Goal: Task Accomplishment & Management: Complete application form

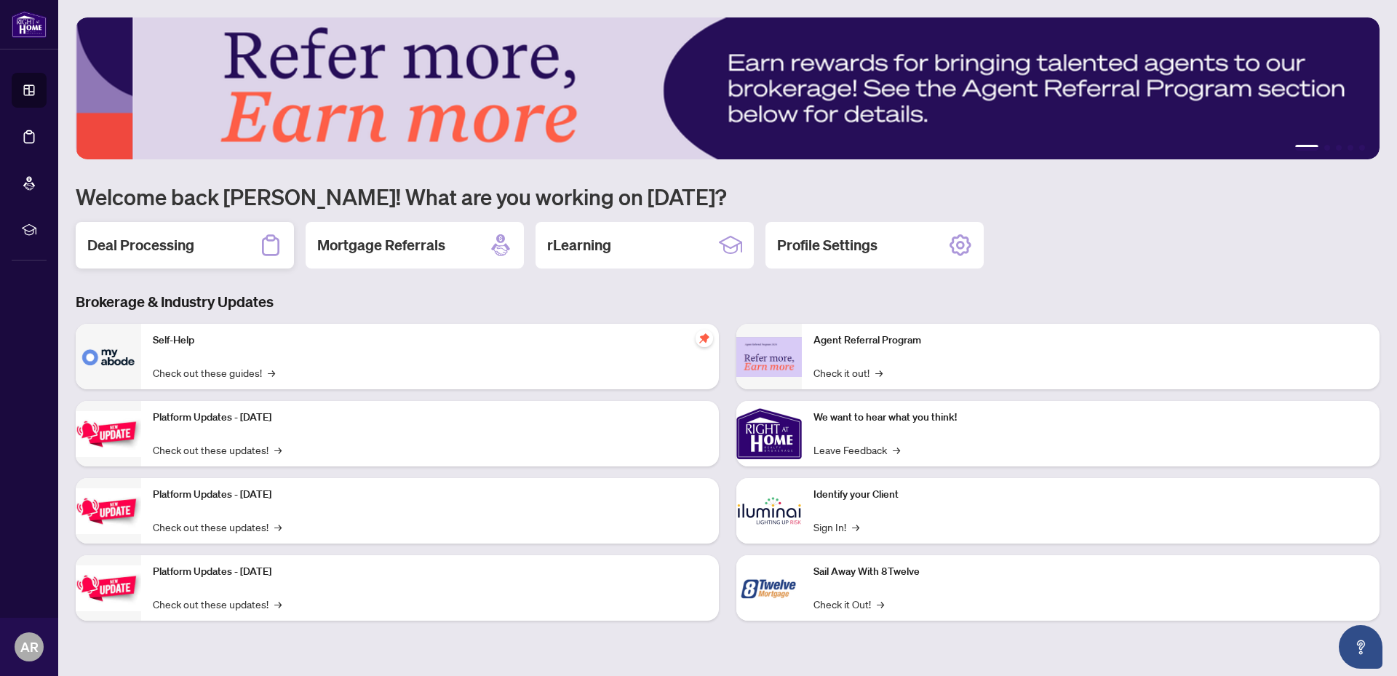
click at [116, 239] on h2 "Deal Processing" at bounding box center [140, 245] width 107 height 20
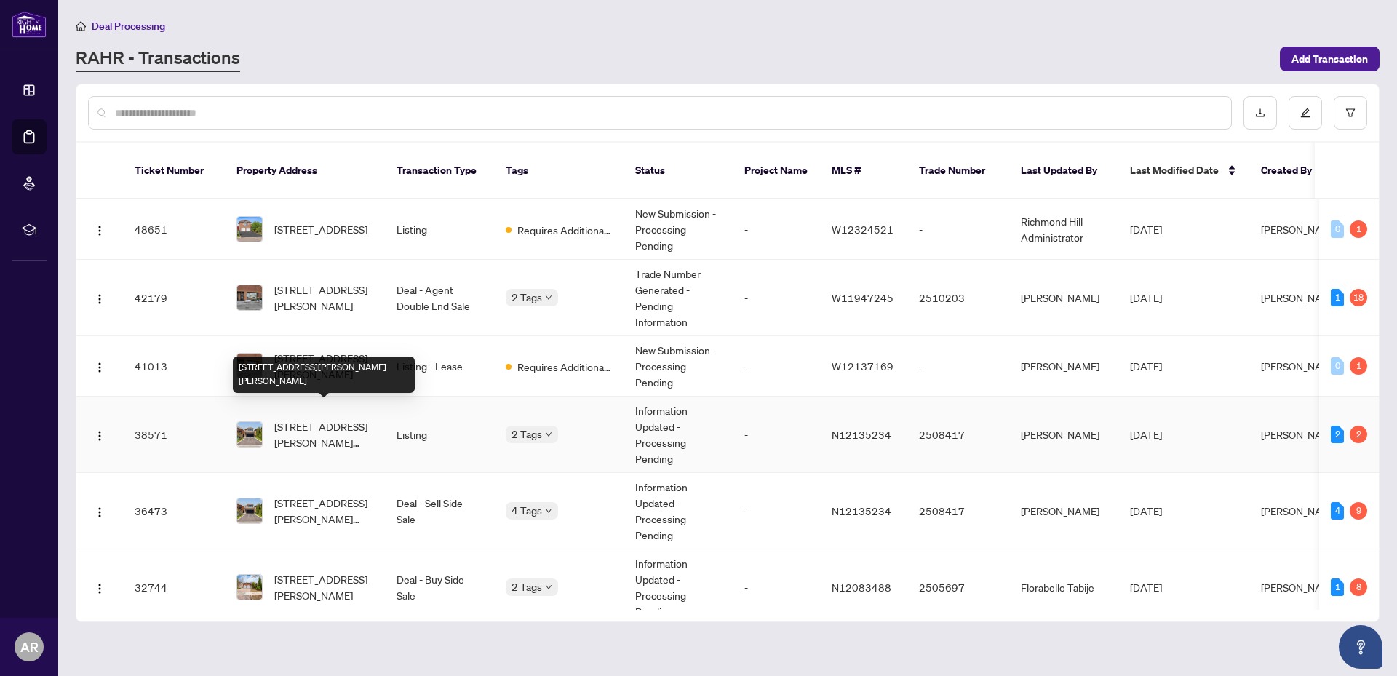
click at [314, 418] on span "[STREET_ADDRESS][PERSON_NAME][PERSON_NAME]" at bounding box center [323, 434] width 99 height 32
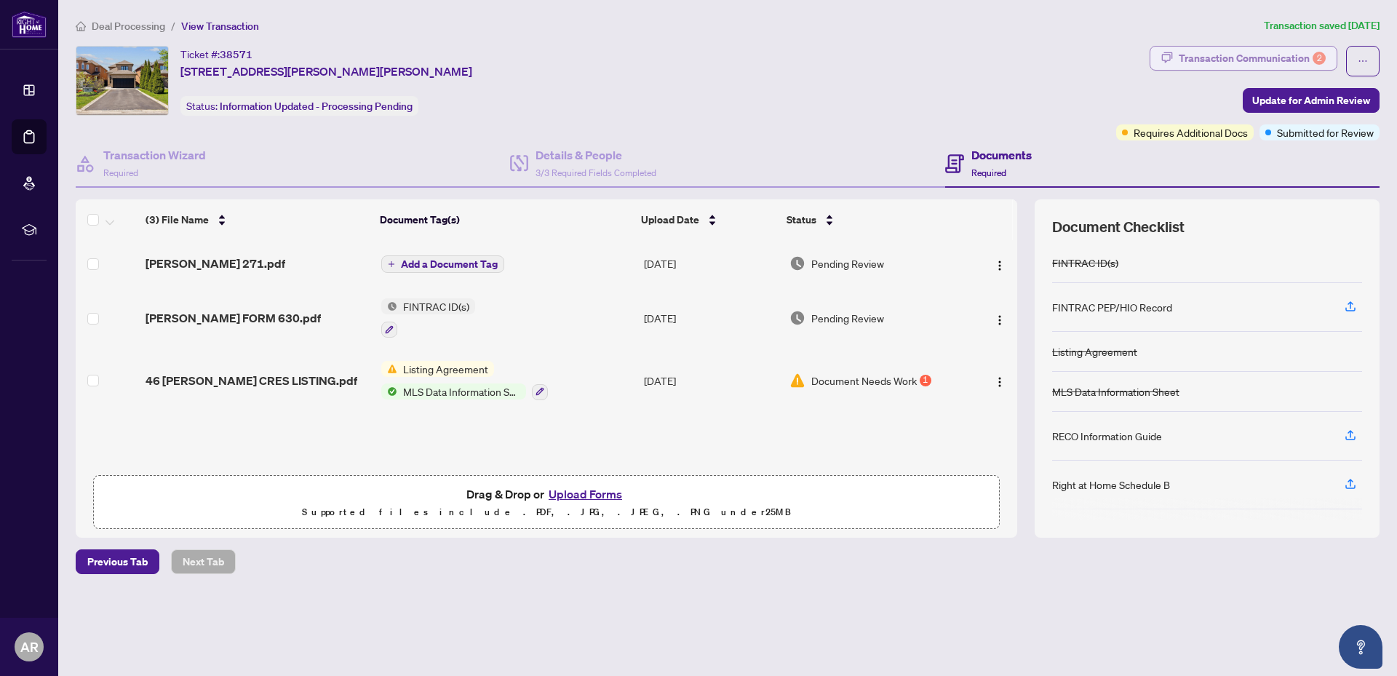
click at [1237, 57] on div "Transaction Communication 2" at bounding box center [1252, 58] width 147 height 23
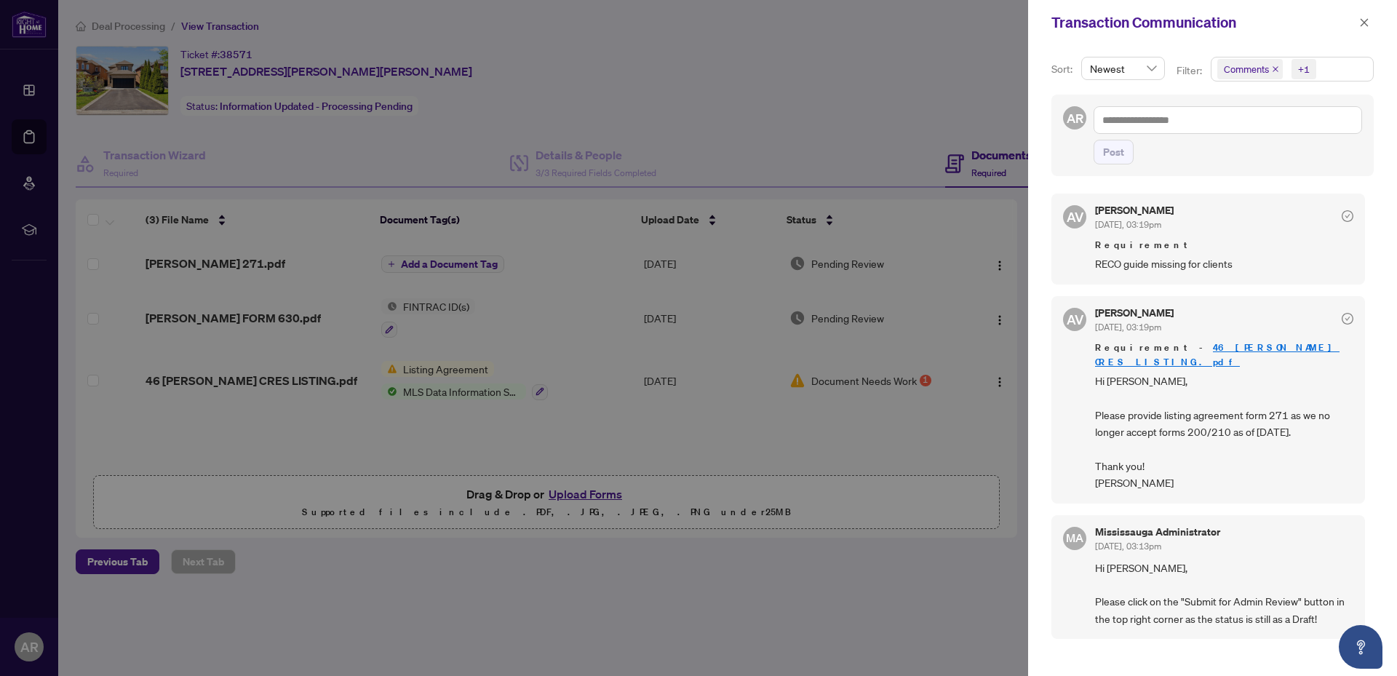
click at [803, 75] on div at bounding box center [698, 338] width 1397 height 676
click at [710, 83] on div at bounding box center [698, 338] width 1397 height 676
click at [1365, 20] on icon "close" at bounding box center [1364, 22] width 10 height 10
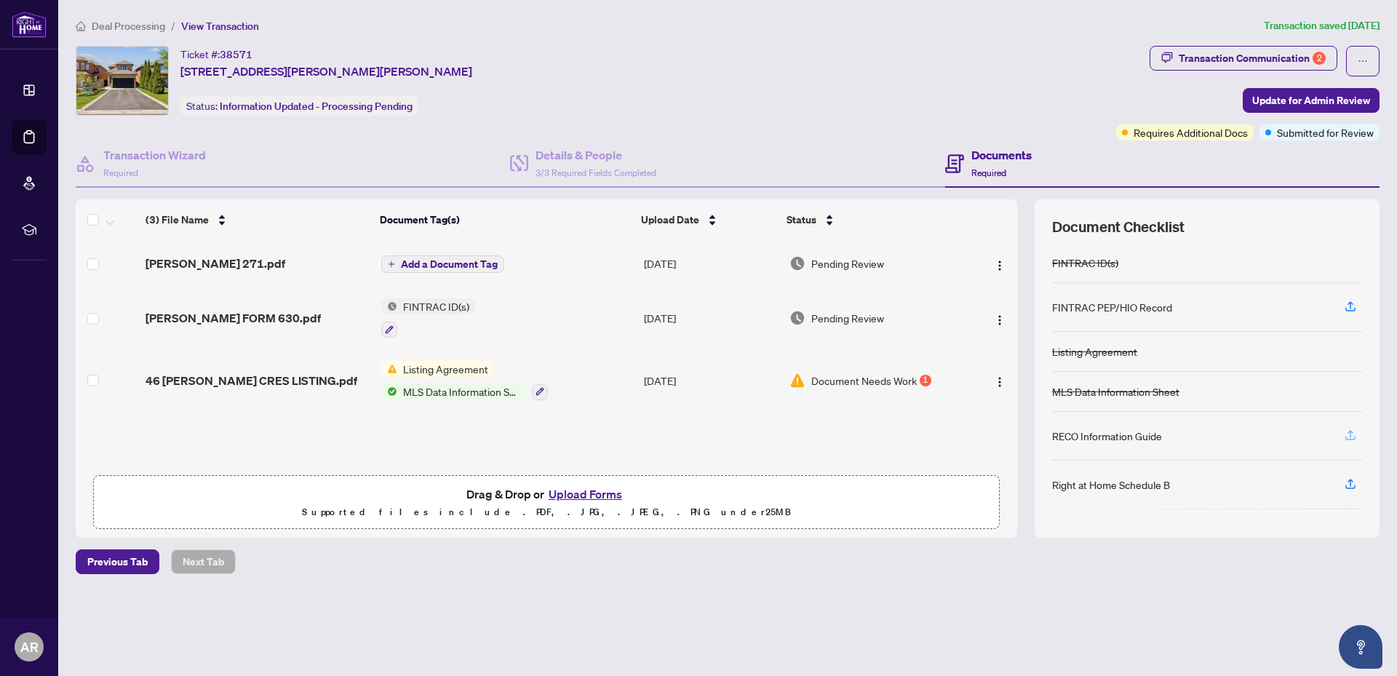
click at [1351, 437] on icon "button" at bounding box center [1350, 435] width 13 height 13
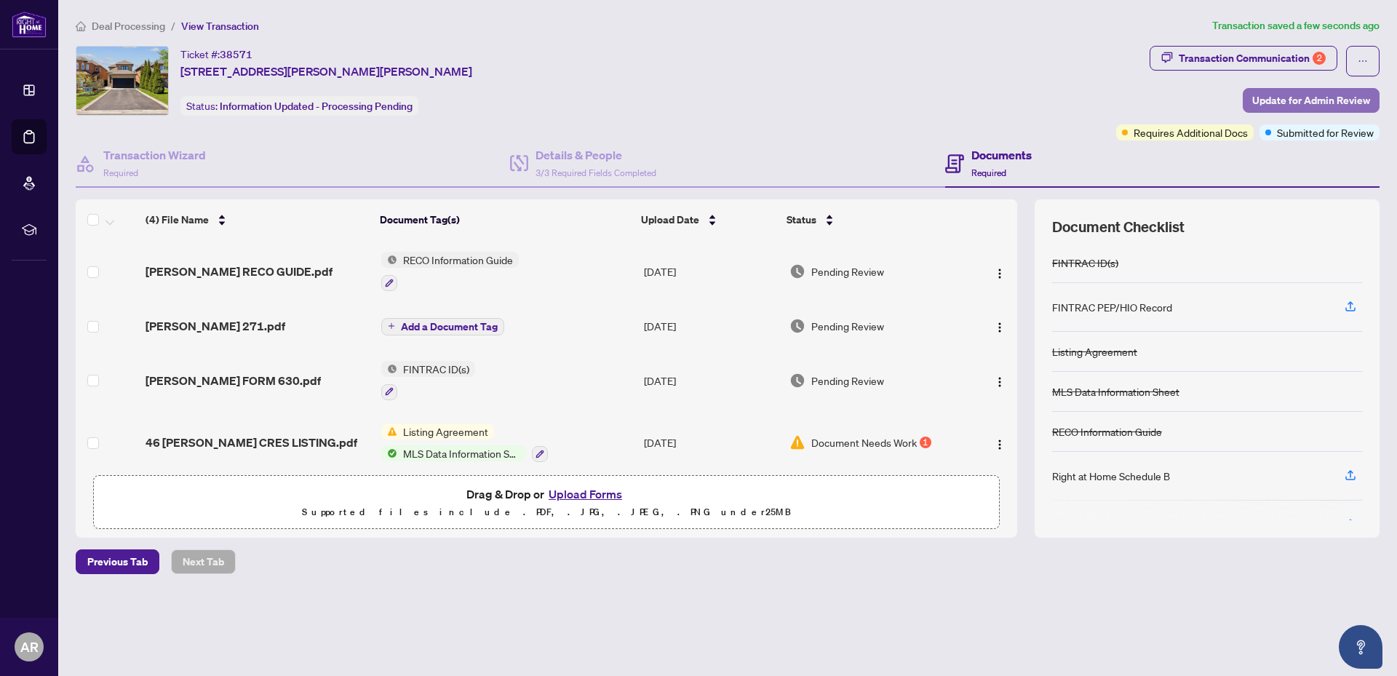
click at [1300, 98] on span "Update for Admin Review" at bounding box center [1311, 100] width 118 height 23
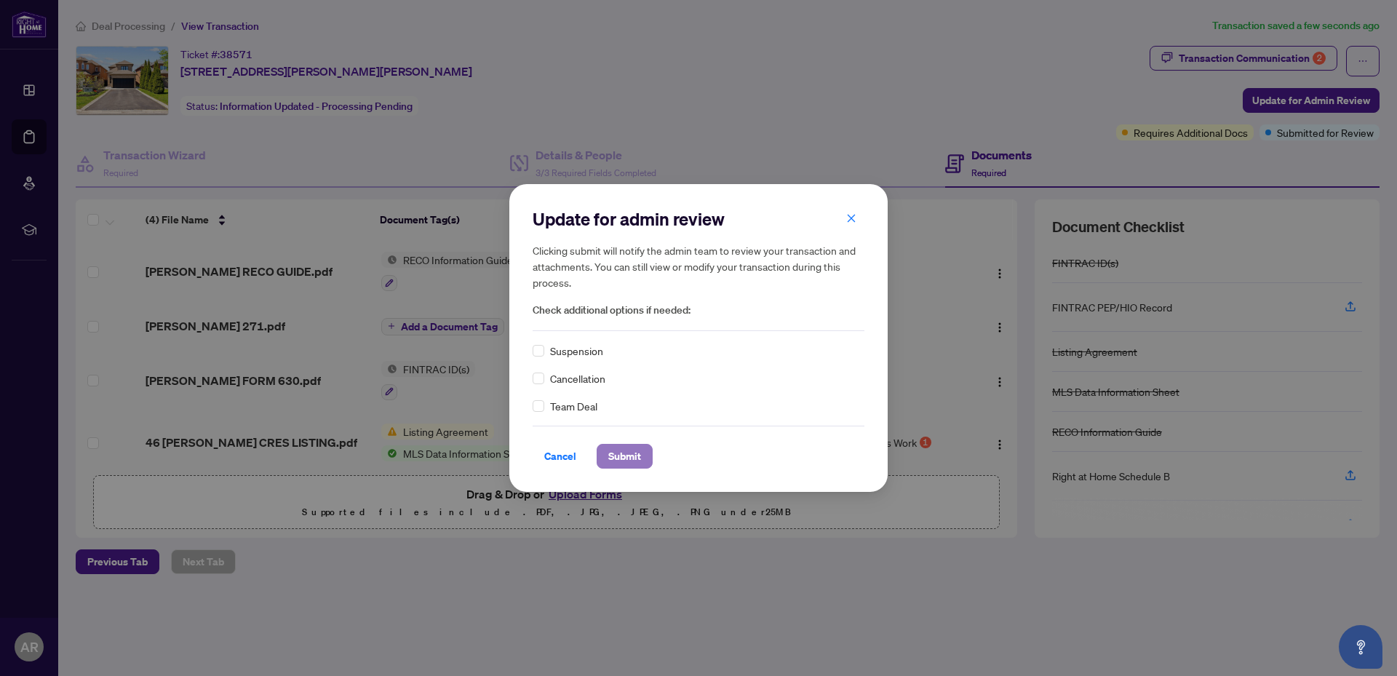
click at [619, 460] on span "Submit" at bounding box center [624, 456] width 33 height 23
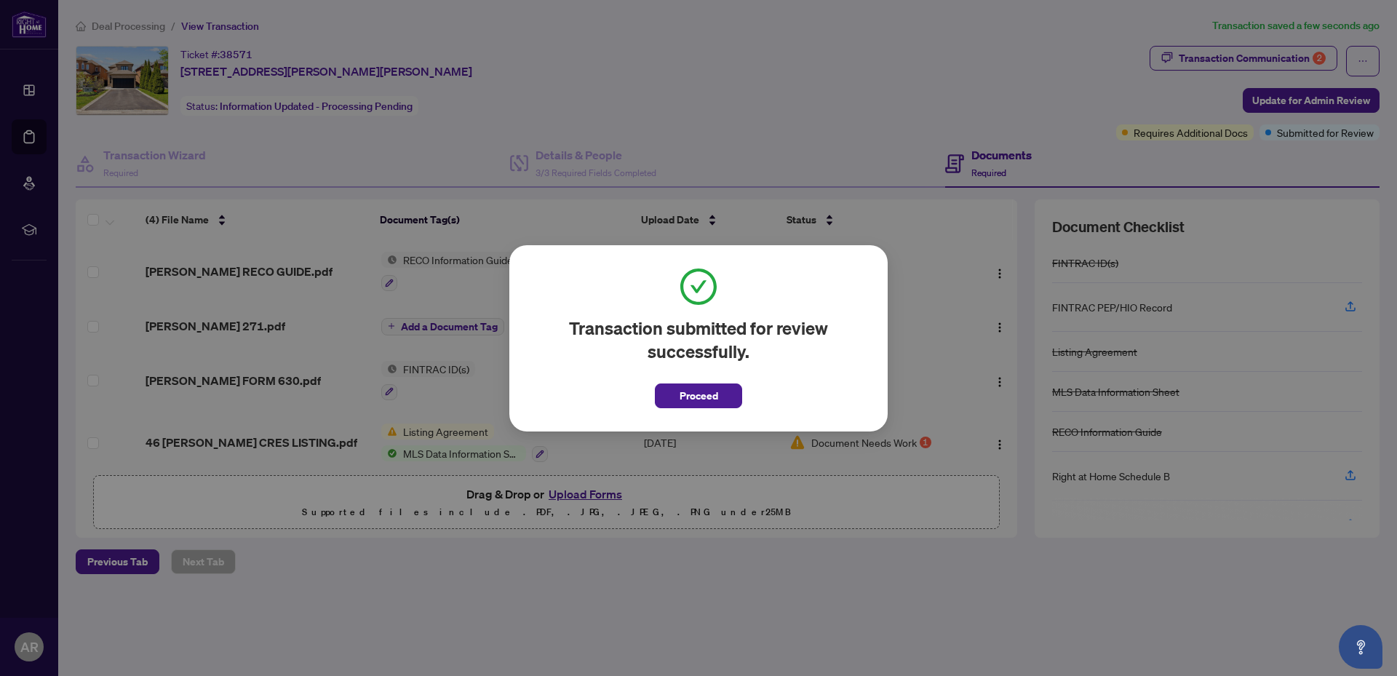
click at [701, 395] on span "Proceed" at bounding box center [699, 395] width 39 height 23
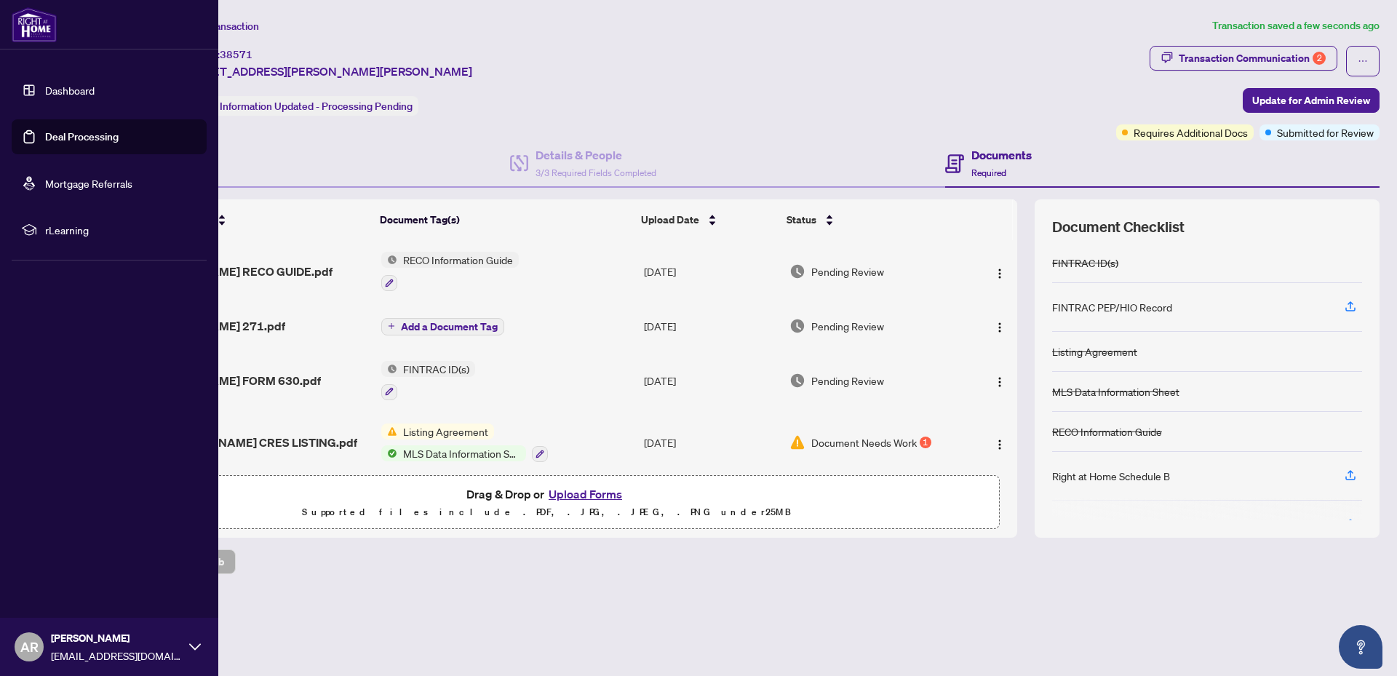
click at [53, 95] on link "Dashboard" at bounding box center [69, 90] width 49 height 13
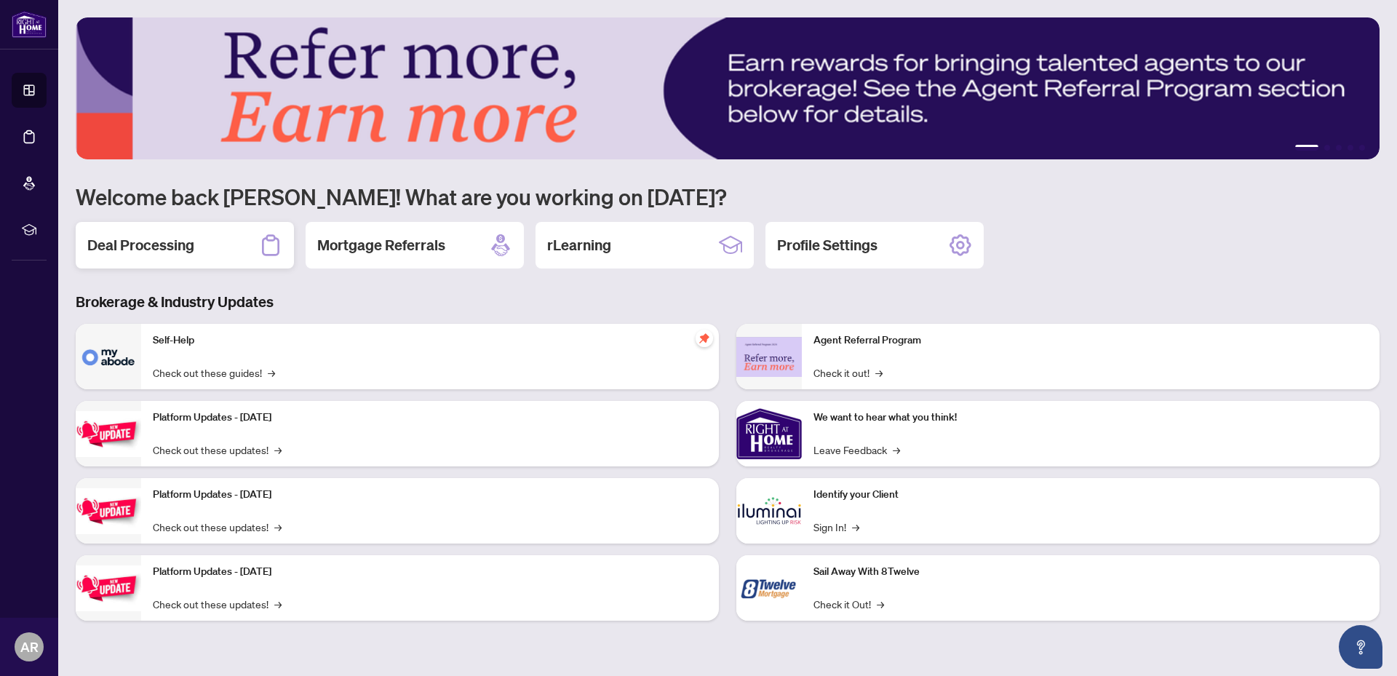
click at [145, 250] on h2 "Deal Processing" at bounding box center [140, 245] width 107 height 20
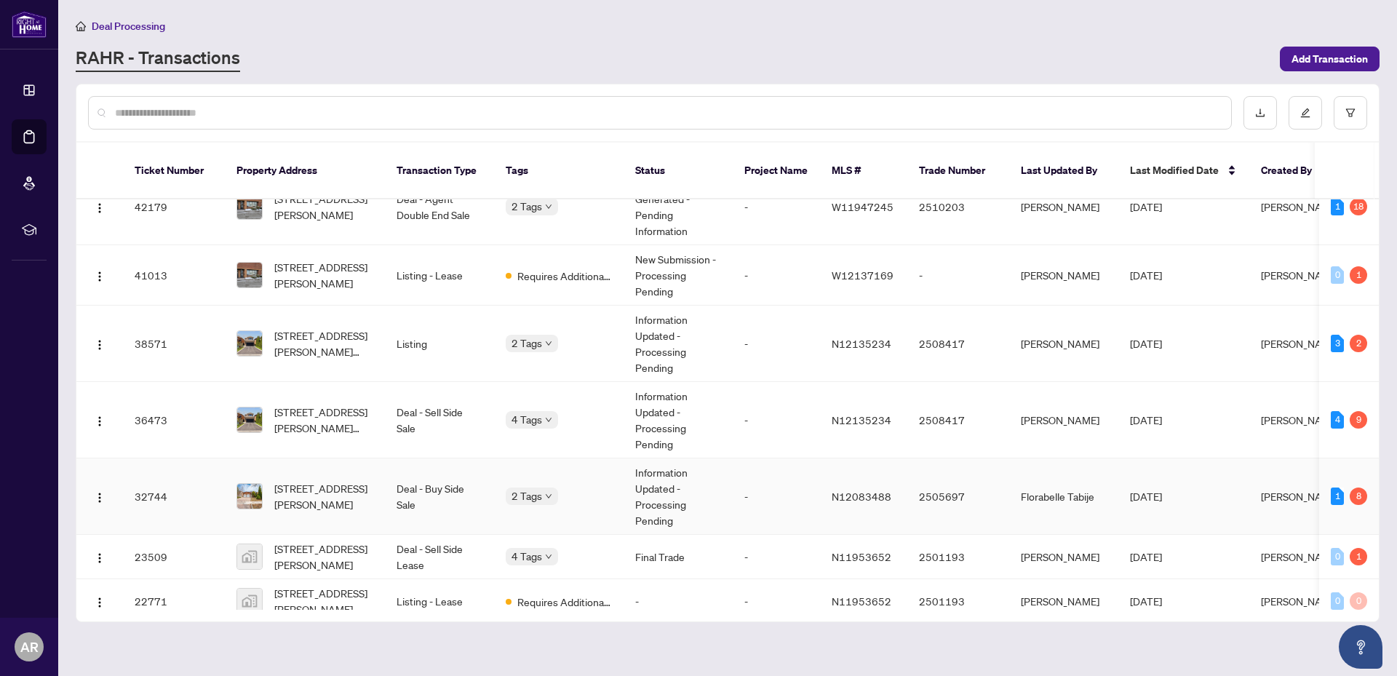
scroll to position [97, 0]
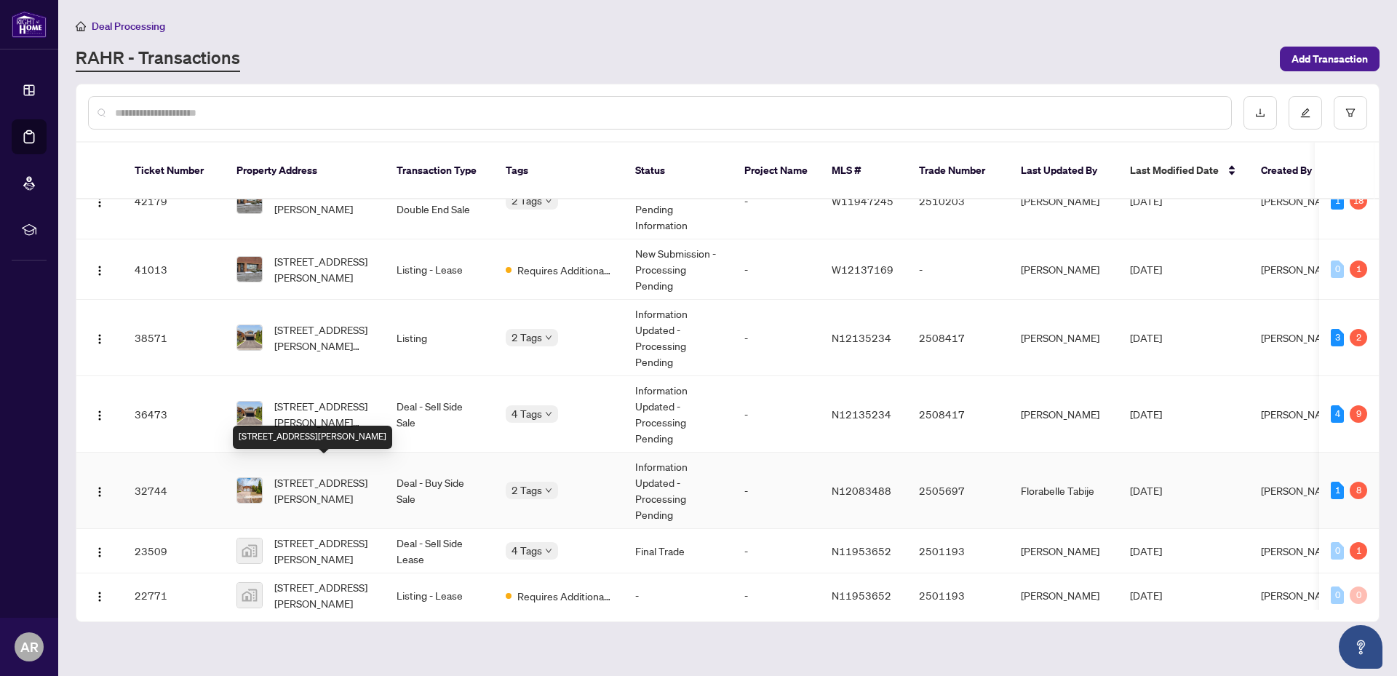
click at [295, 474] on span "[STREET_ADDRESS][PERSON_NAME]" at bounding box center [323, 490] width 99 height 32
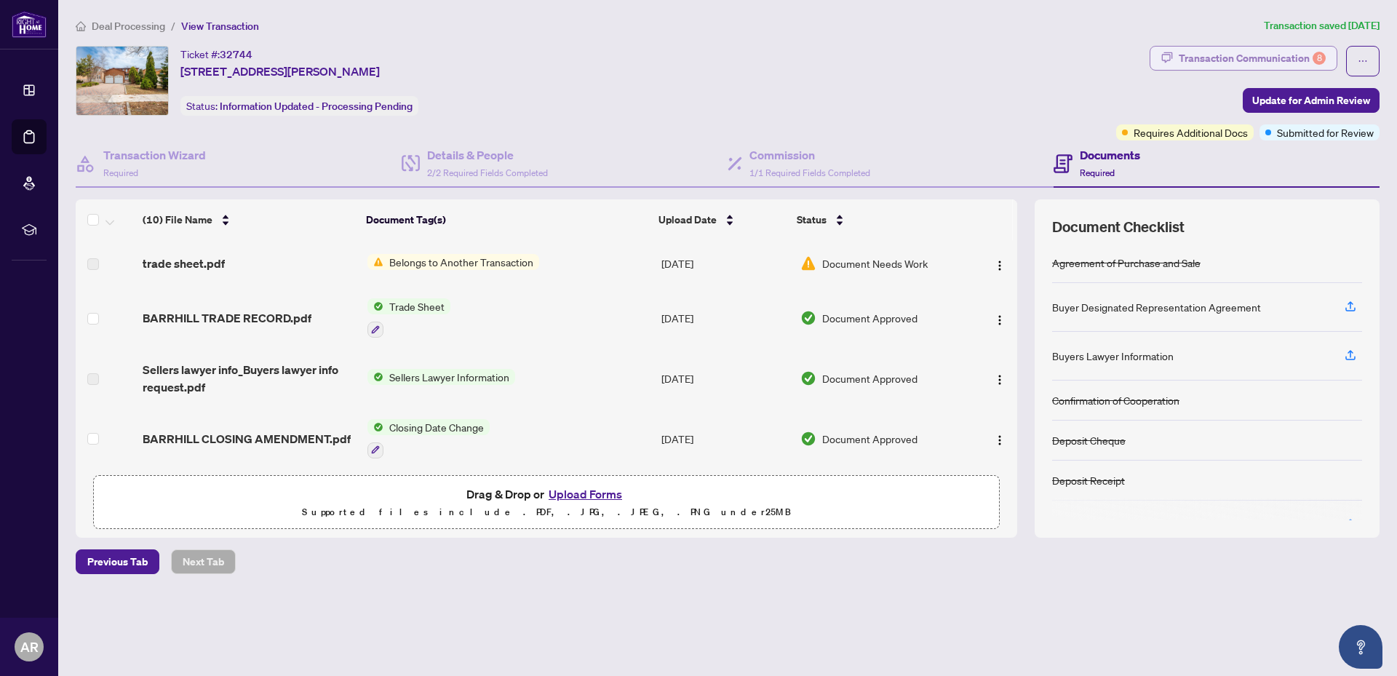
click at [1196, 59] on div "Transaction Communication 8" at bounding box center [1252, 58] width 147 height 23
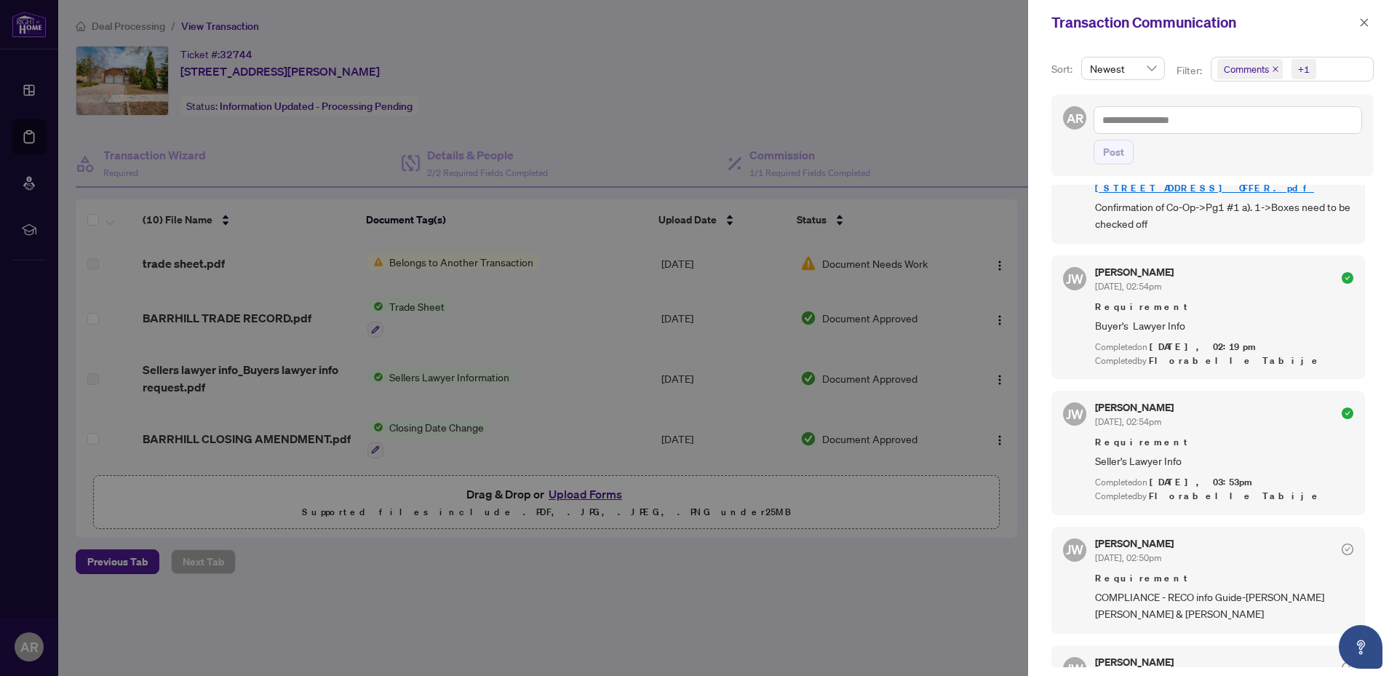
scroll to position [1310, 0]
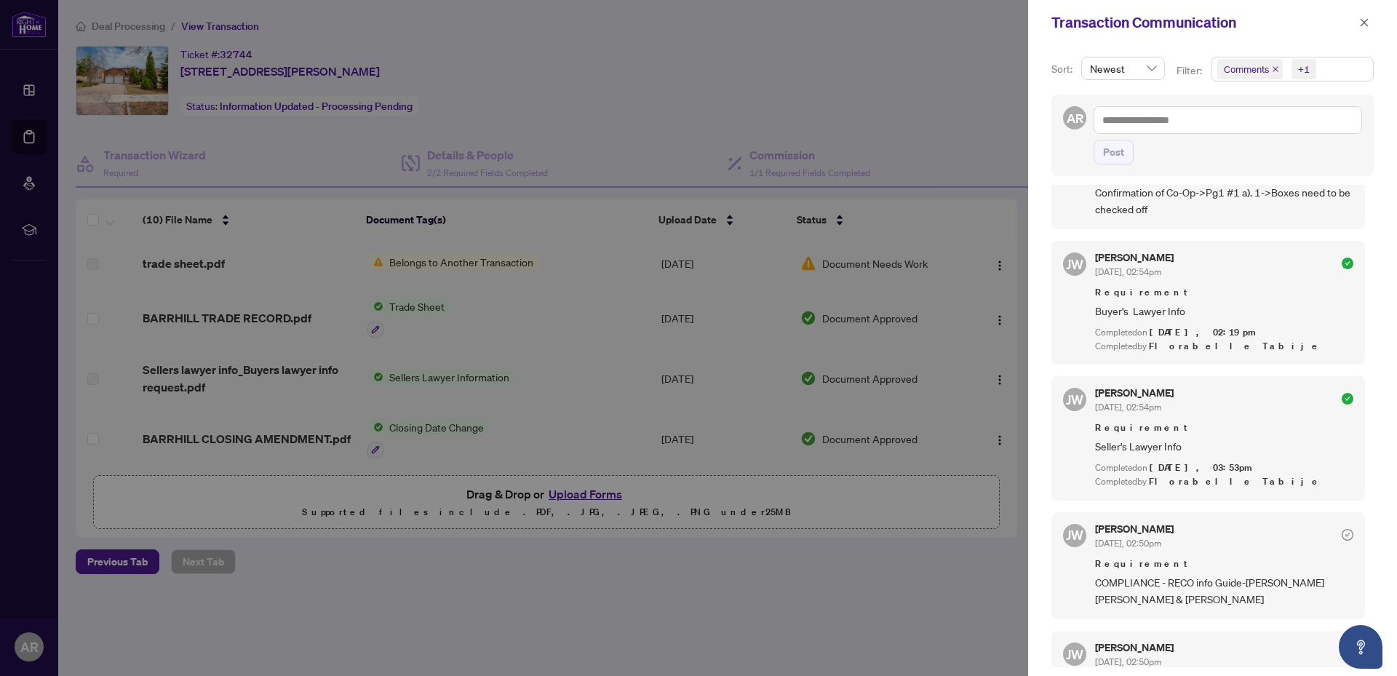
click at [982, 67] on div at bounding box center [698, 338] width 1397 height 676
click at [1367, 24] on icon "close" at bounding box center [1364, 22] width 10 height 10
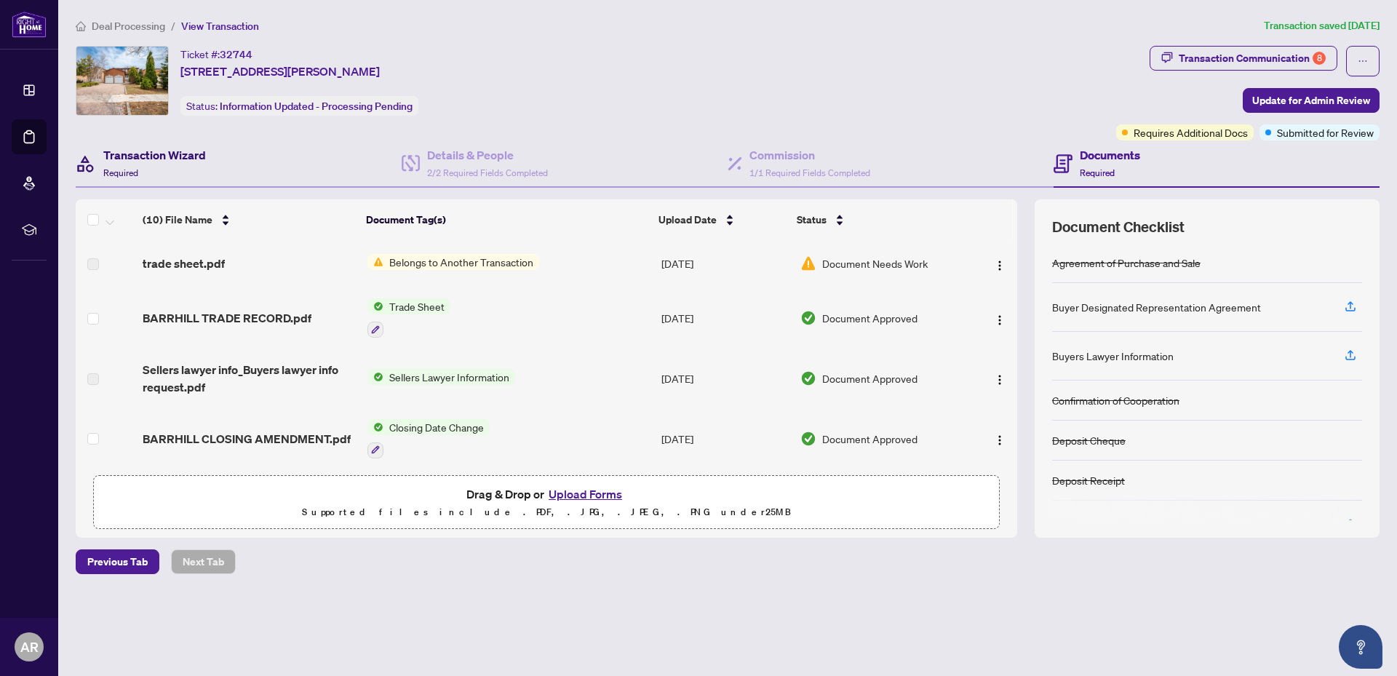
click at [163, 156] on h4 "Transaction Wizard" at bounding box center [154, 154] width 103 height 17
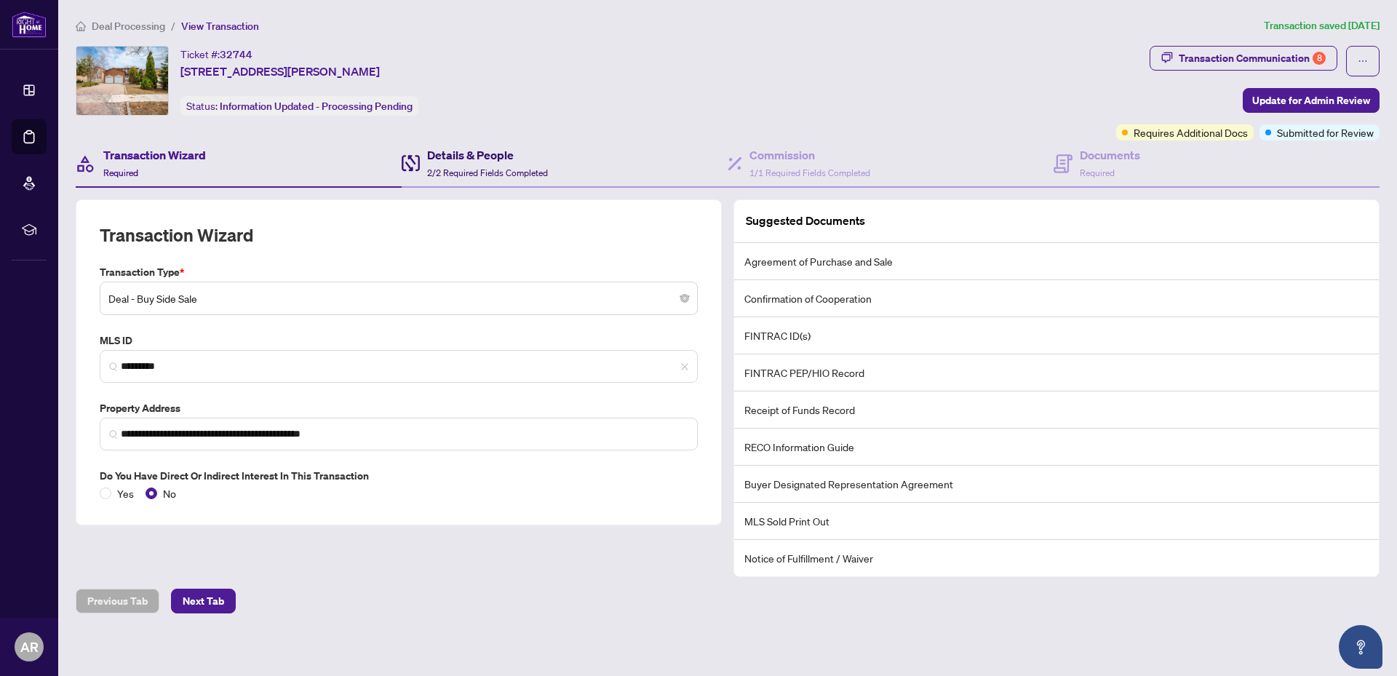
click at [488, 155] on h4 "Details & People" at bounding box center [487, 154] width 121 height 17
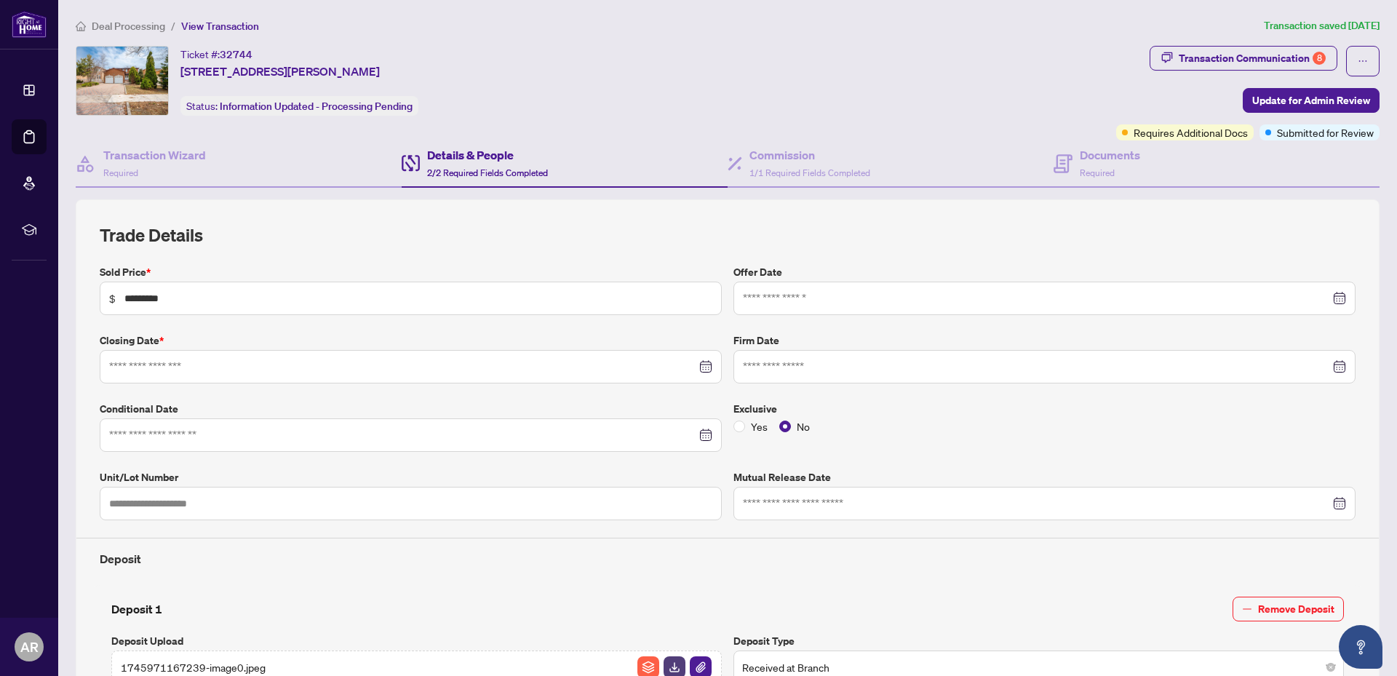
type input "**********"
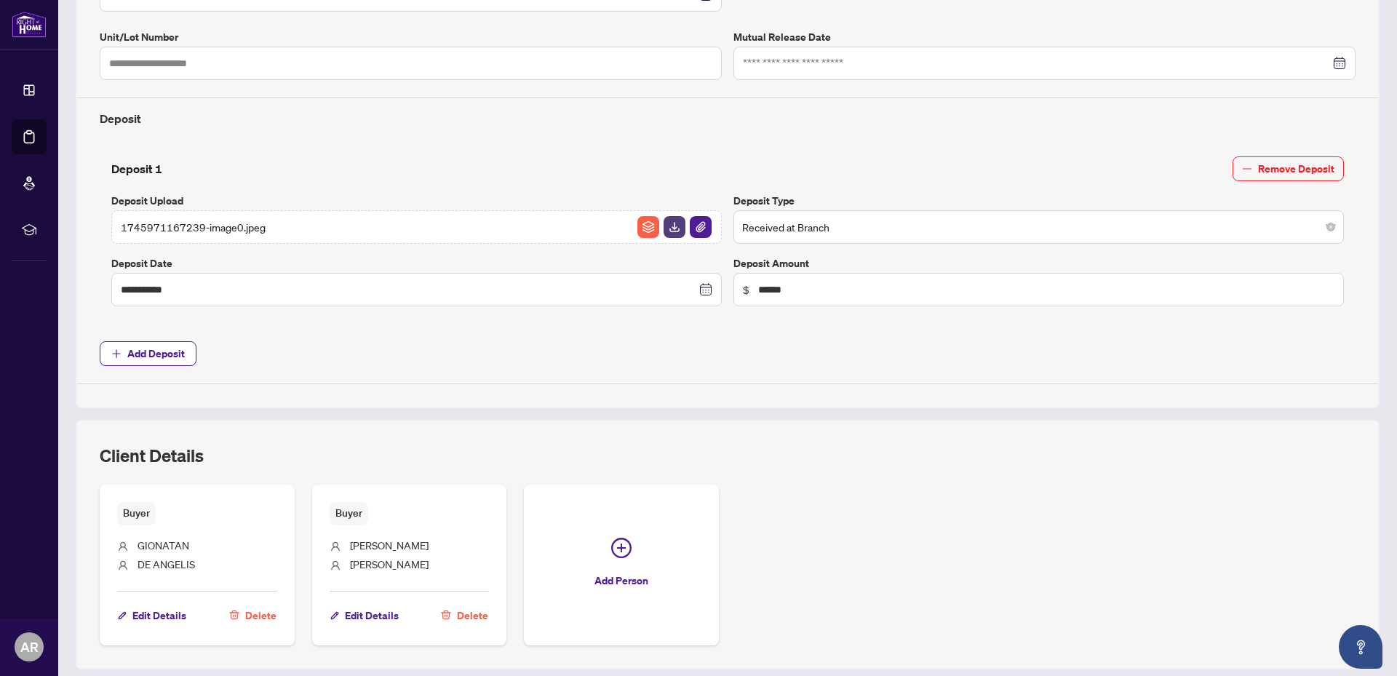
scroll to position [516, 0]
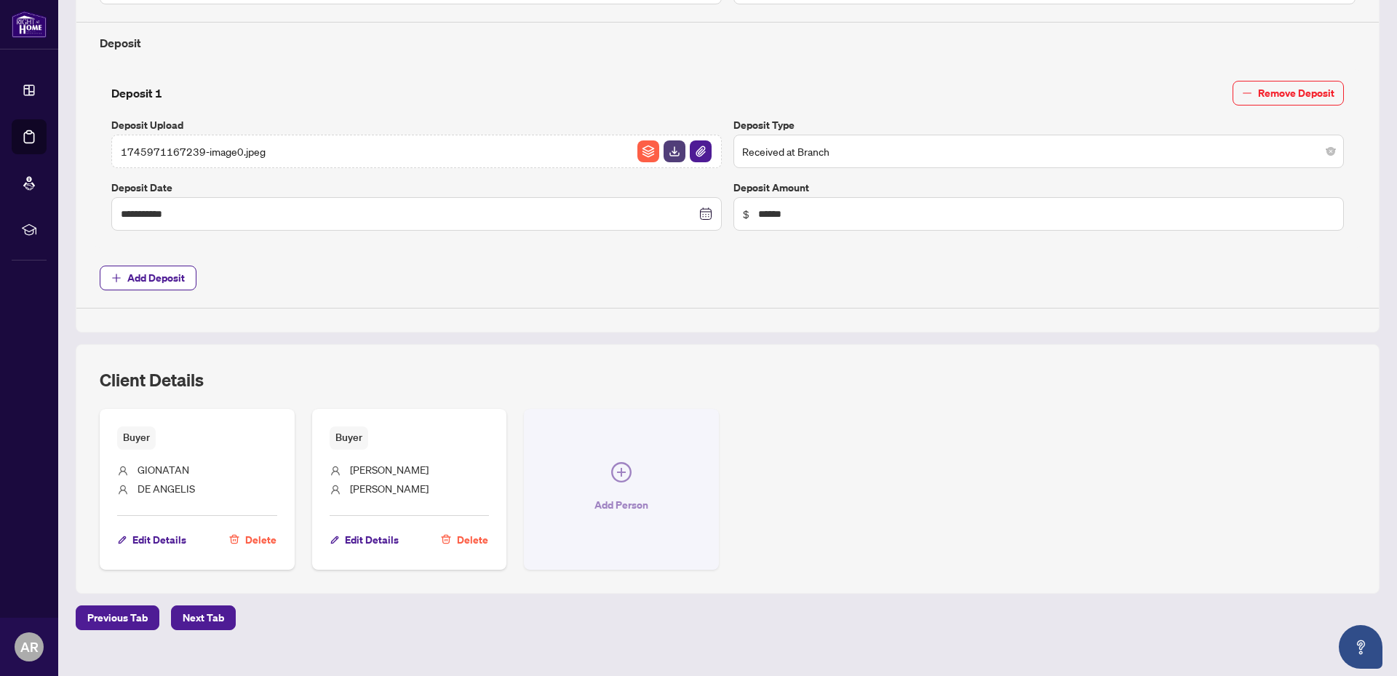
click at [615, 469] on icon "plus-circle" at bounding box center [621, 472] width 20 height 20
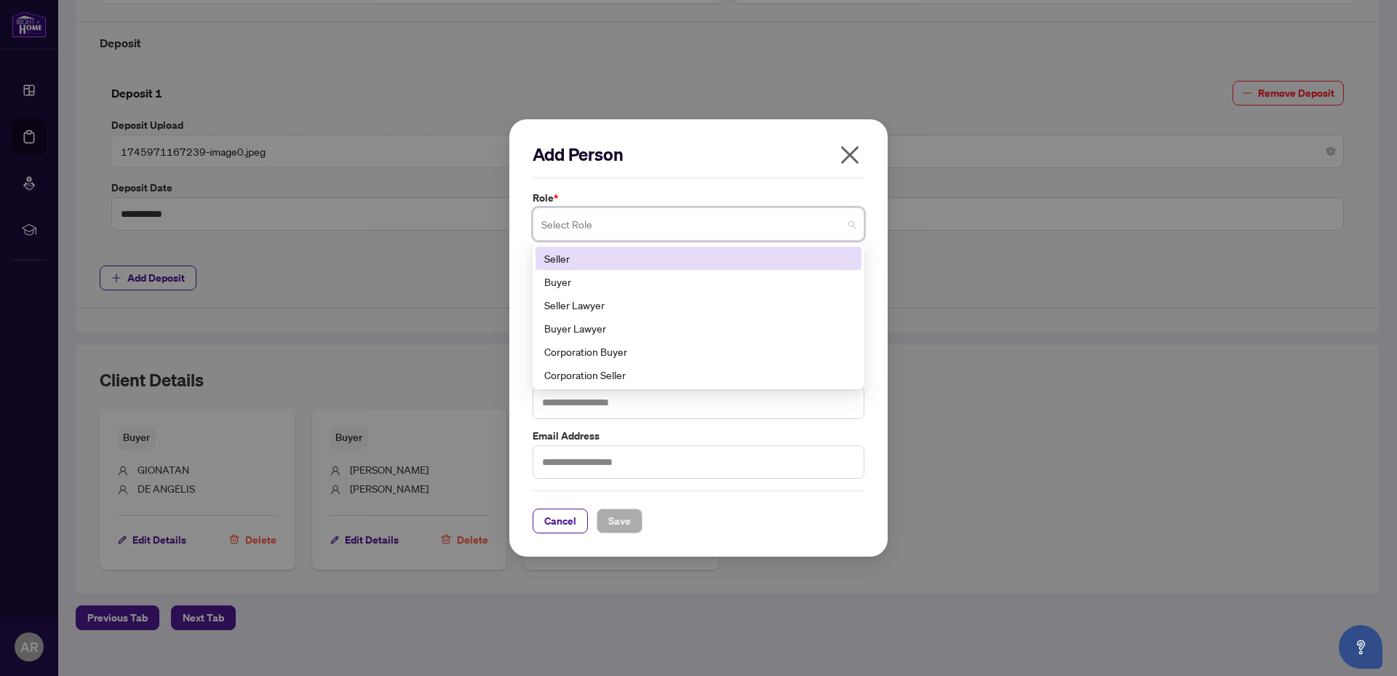
click at [851, 223] on span at bounding box center [698, 224] width 314 height 28
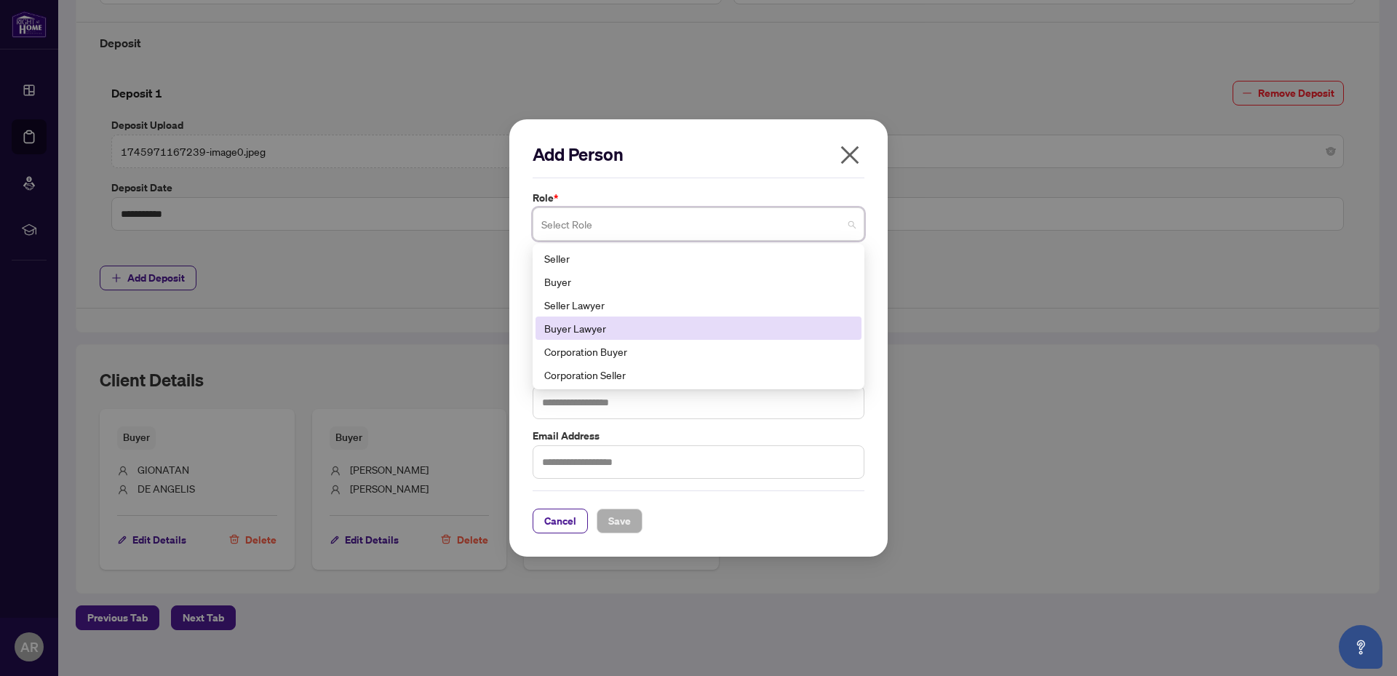
click at [578, 325] on div "Buyer Lawyer" at bounding box center [698, 328] width 309 height 16
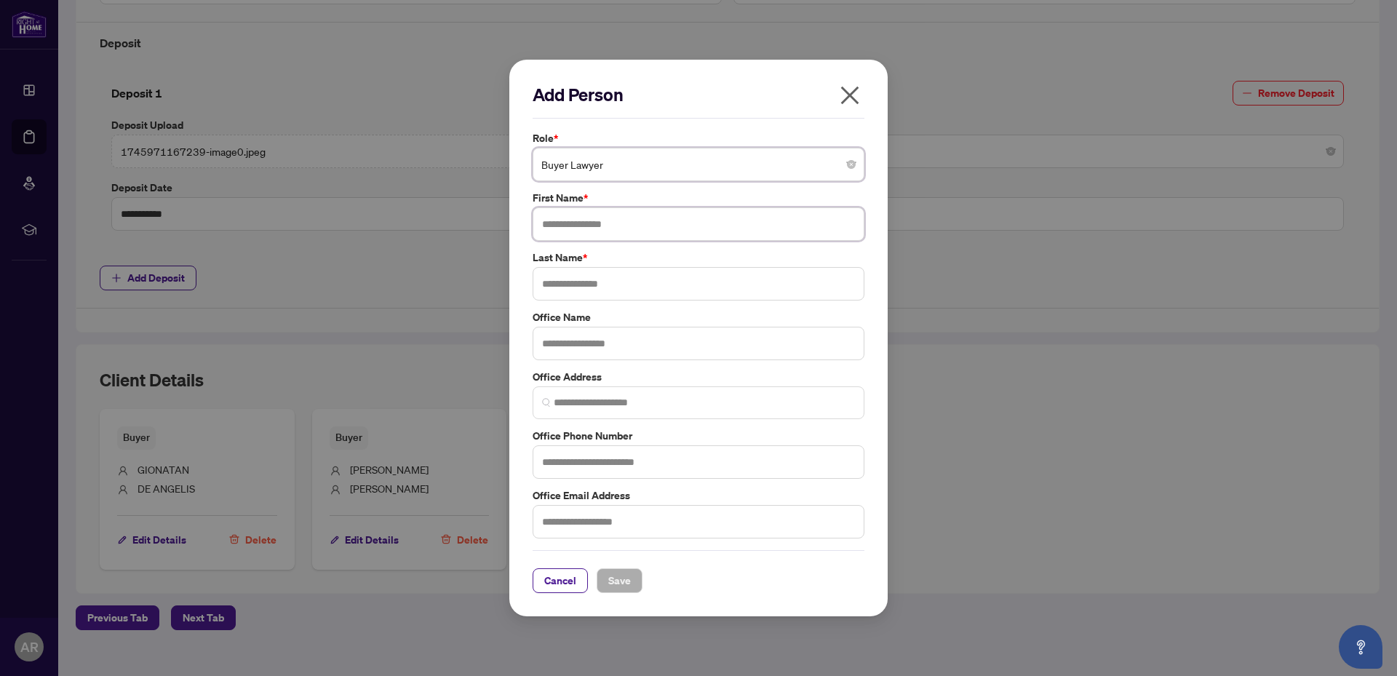
click at [601, 222] on input "text" at bounding box center [699, 223] width 332 height 33
type input "*******"
click at [635, 282] on input "text" at bounding box center [699, 283] width 332 height 33
type input "**********"
click at [563, 346] on input "text" at bounding box center [699, 343] width 332 height 33
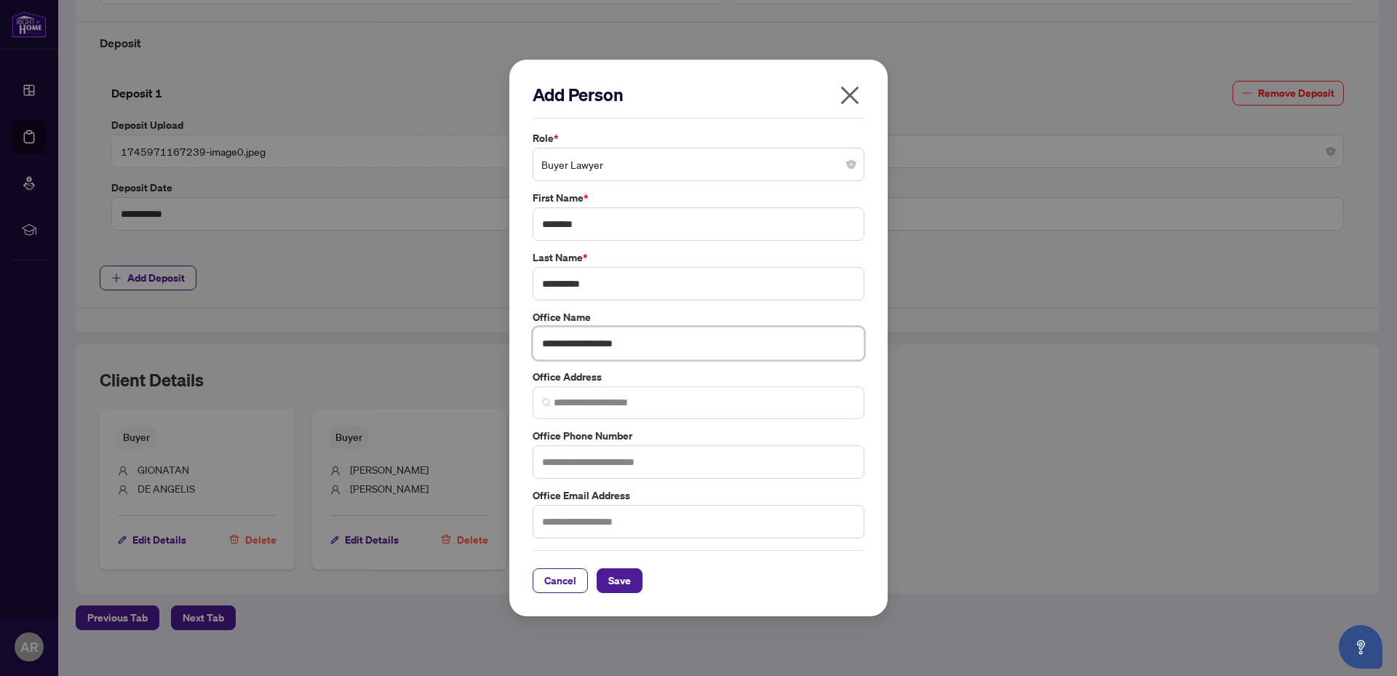
type input "**********"
click at [629, 397] on input "search" at bounding box center [704, 402] width 301 height 15
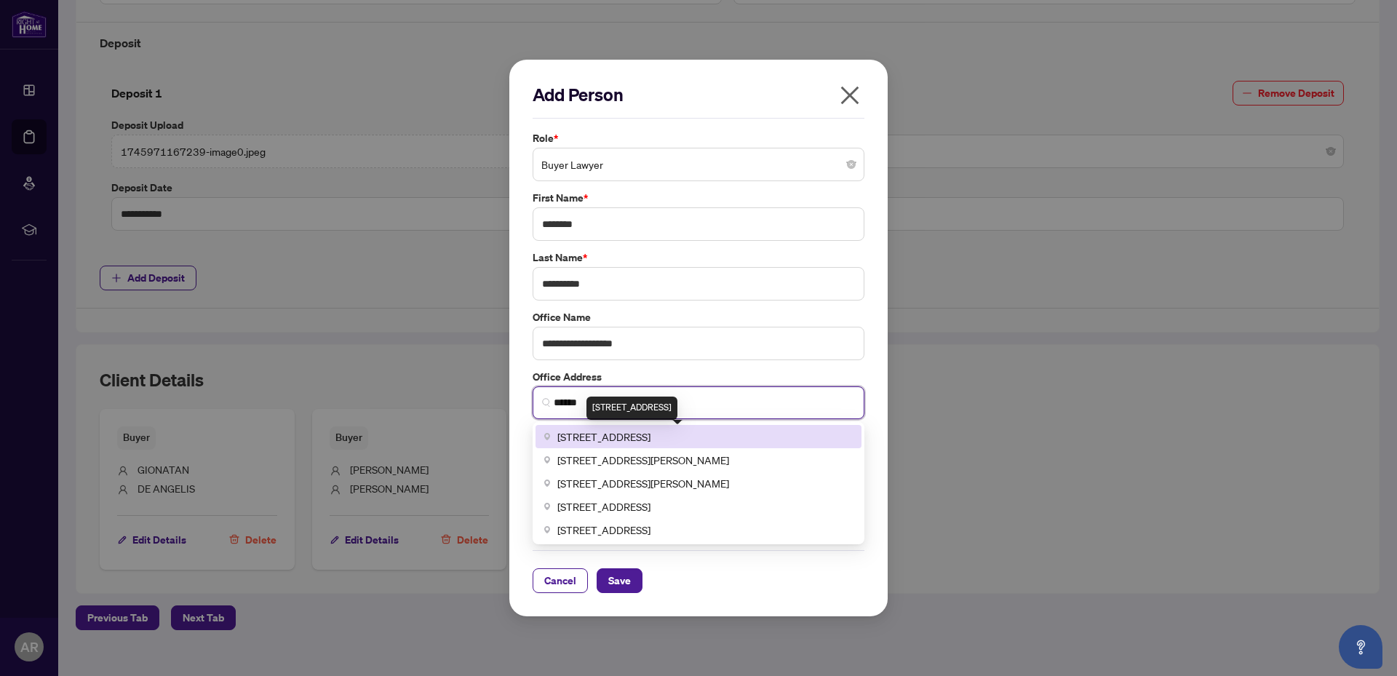
click at [651, 434] on span "[STREET_ADDRESS]" at bounding box center [603, 437] width 93 height 16
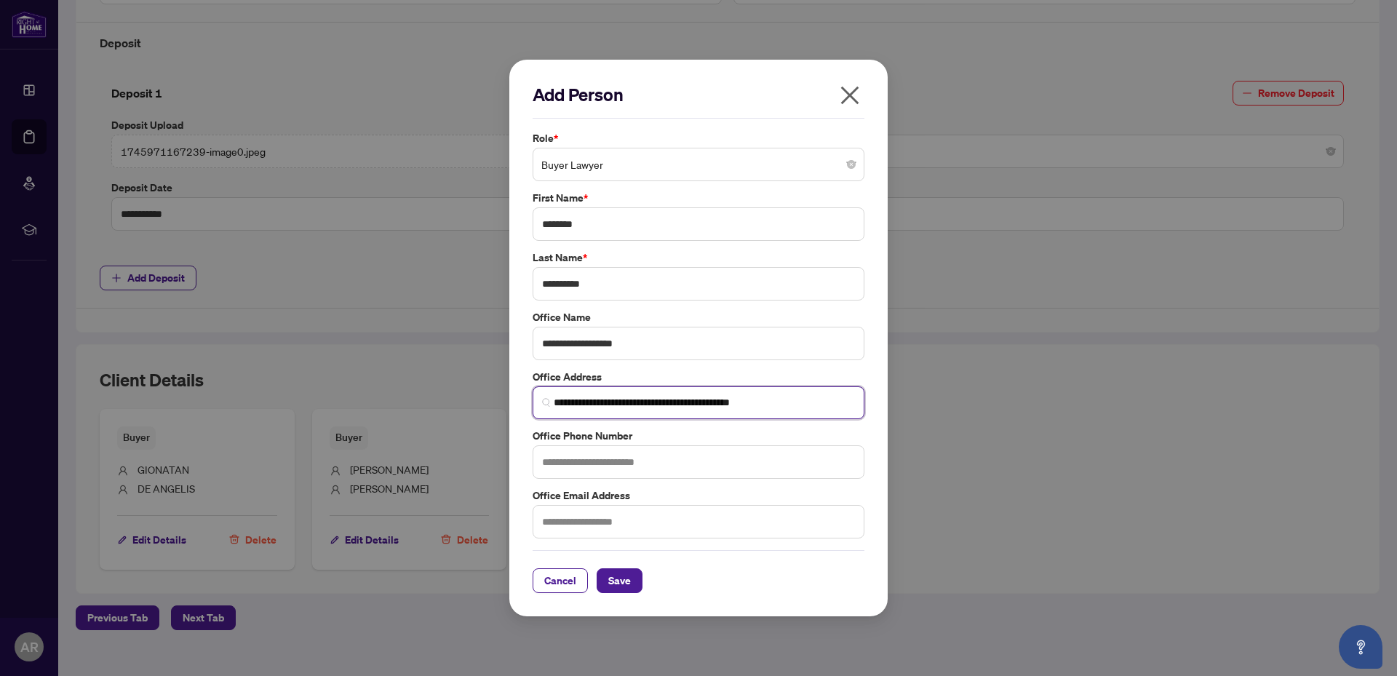
type input "**********"
paste input "**********"
type input "**********"
paste input "**********"
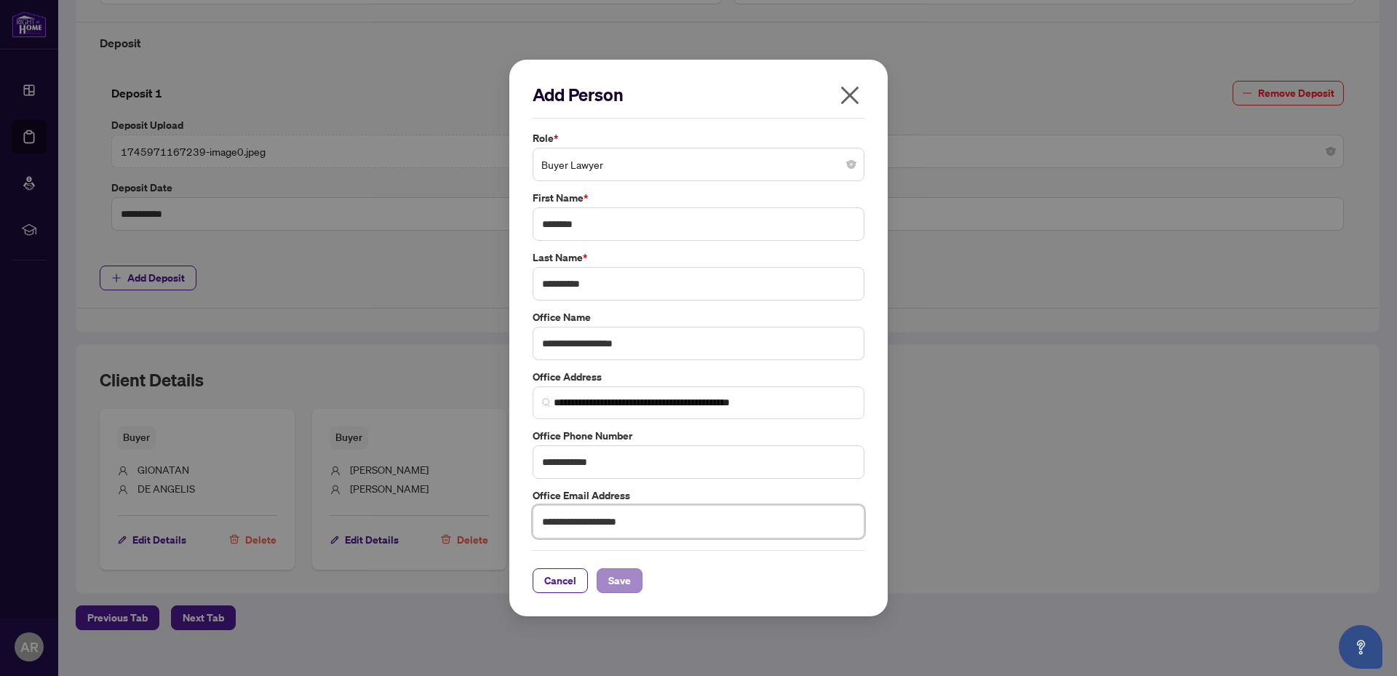
type input "**********"
click at [628, 579] on span "Save" at bounding box center [619, 580] width 23 height 23
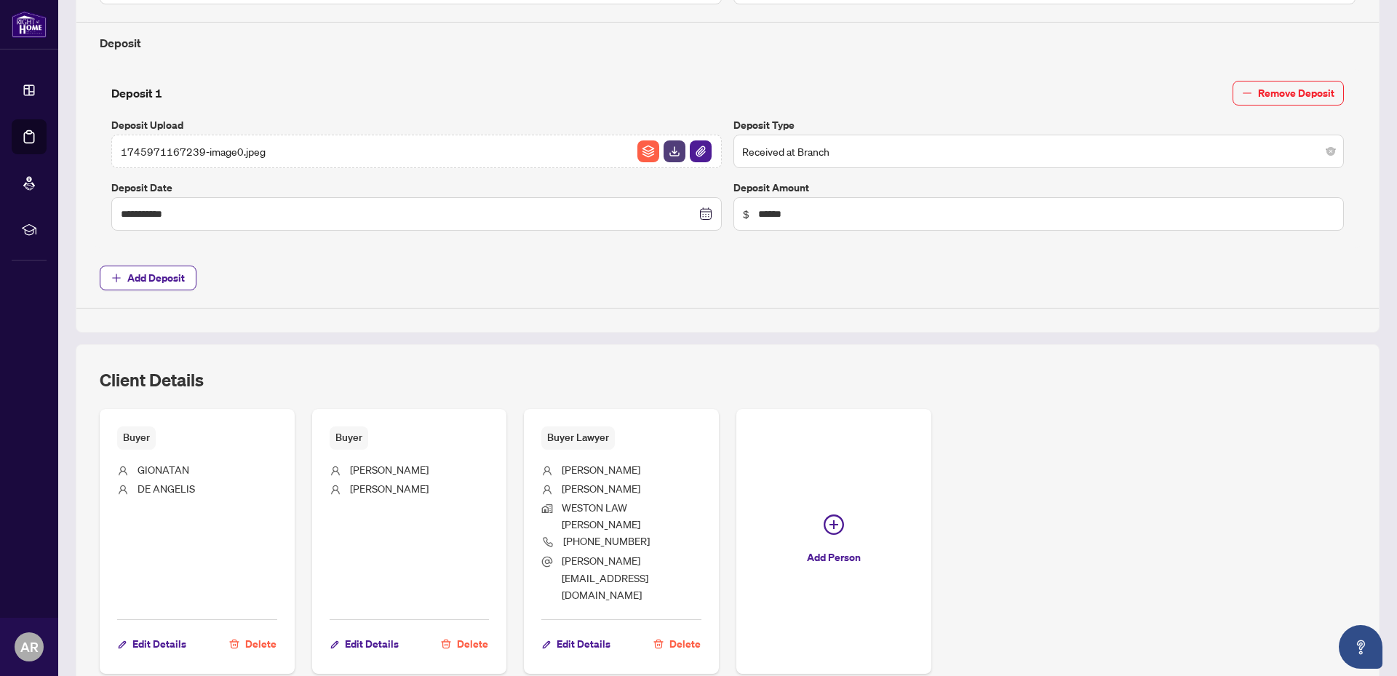
scroll to position [0, 0]
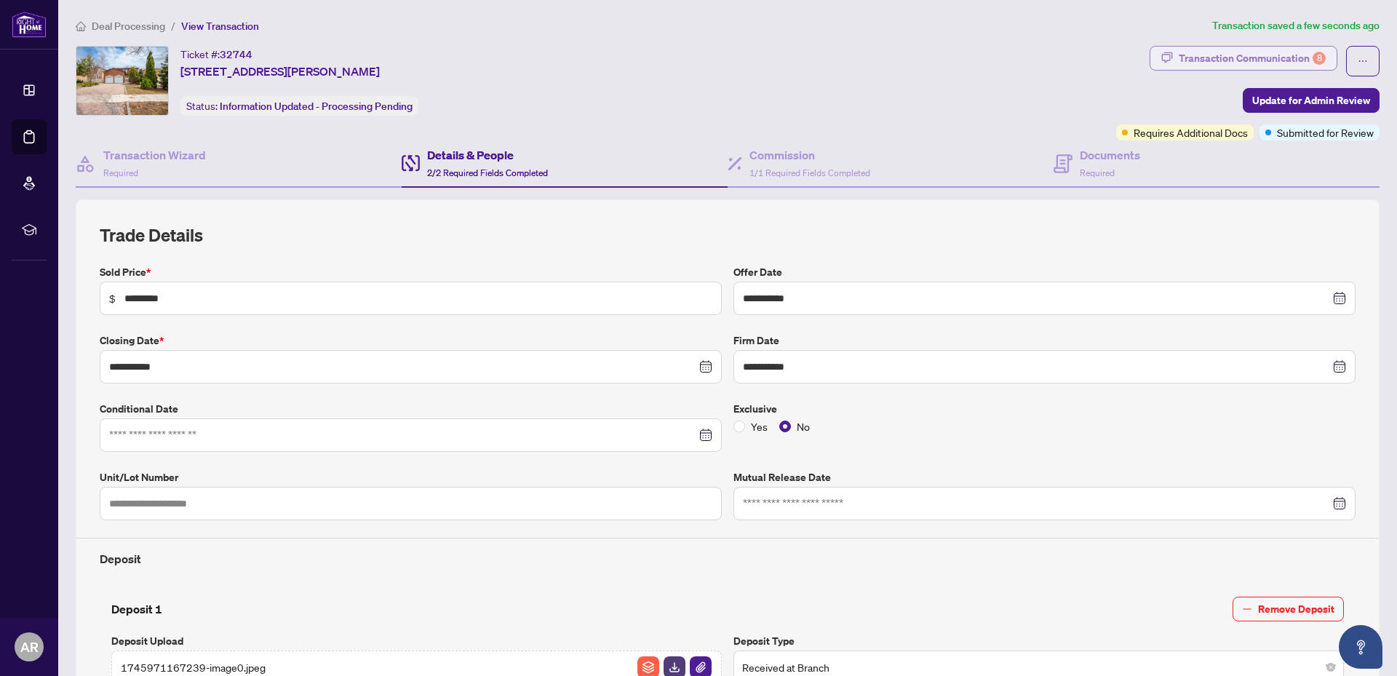
click at [1208, 64] on div "Transaction Communication 8" at bounding box center [1252, 58] width 147 height 23
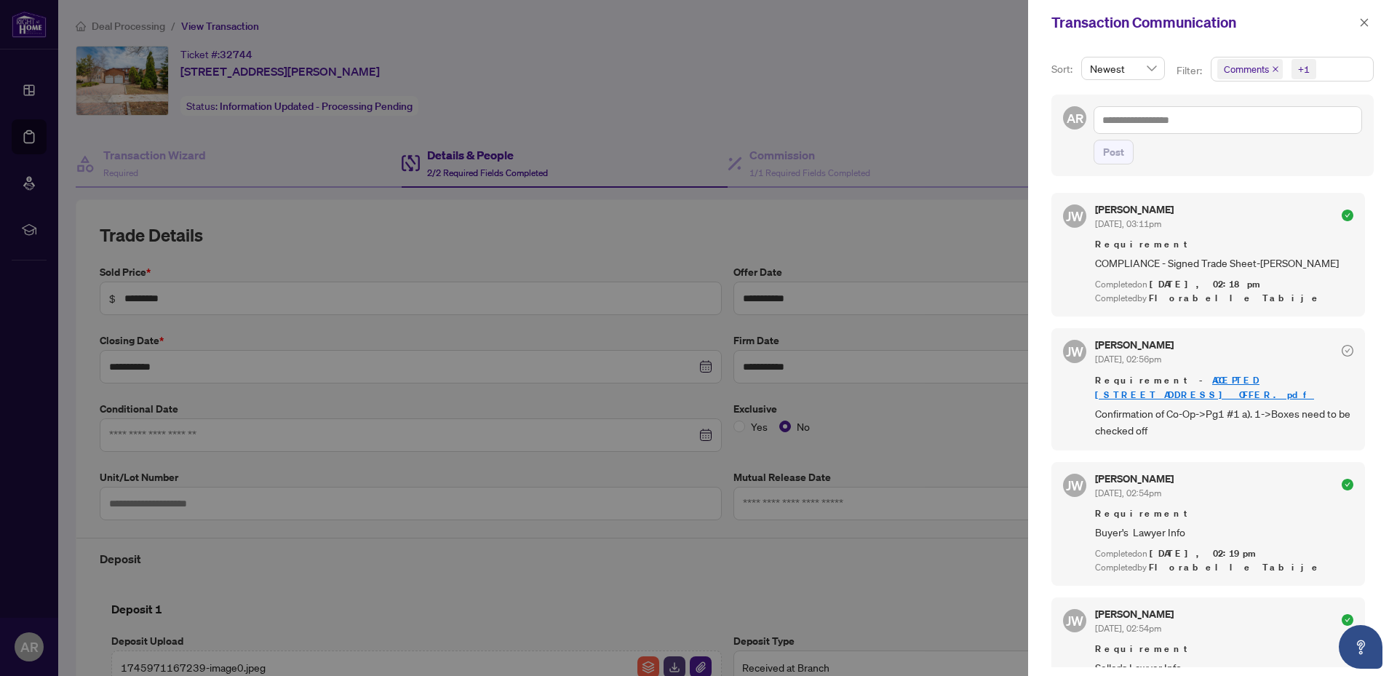
scroll to position [1095, 0]
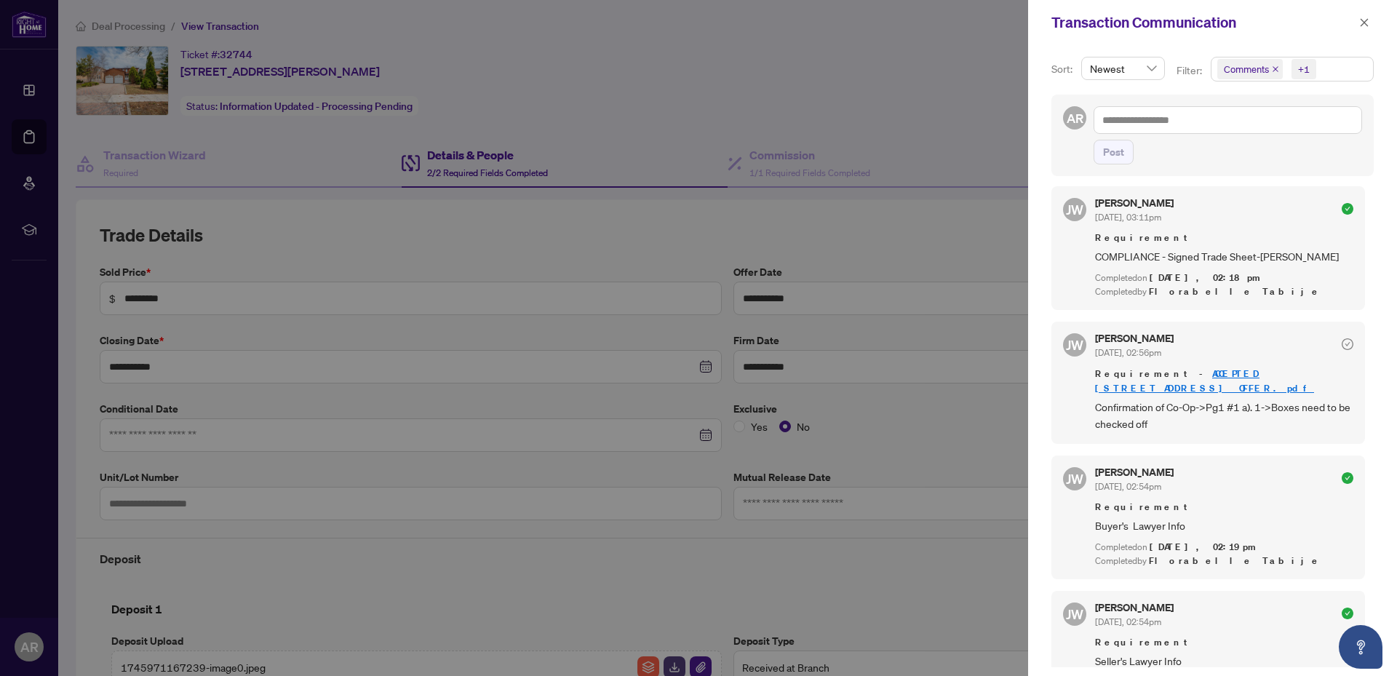
click at [1221, 392] on link "ACCEPTED [STREET_ADDRESS] OFFER.pdf" at bounding box center [1204, 381] width 219 height 27
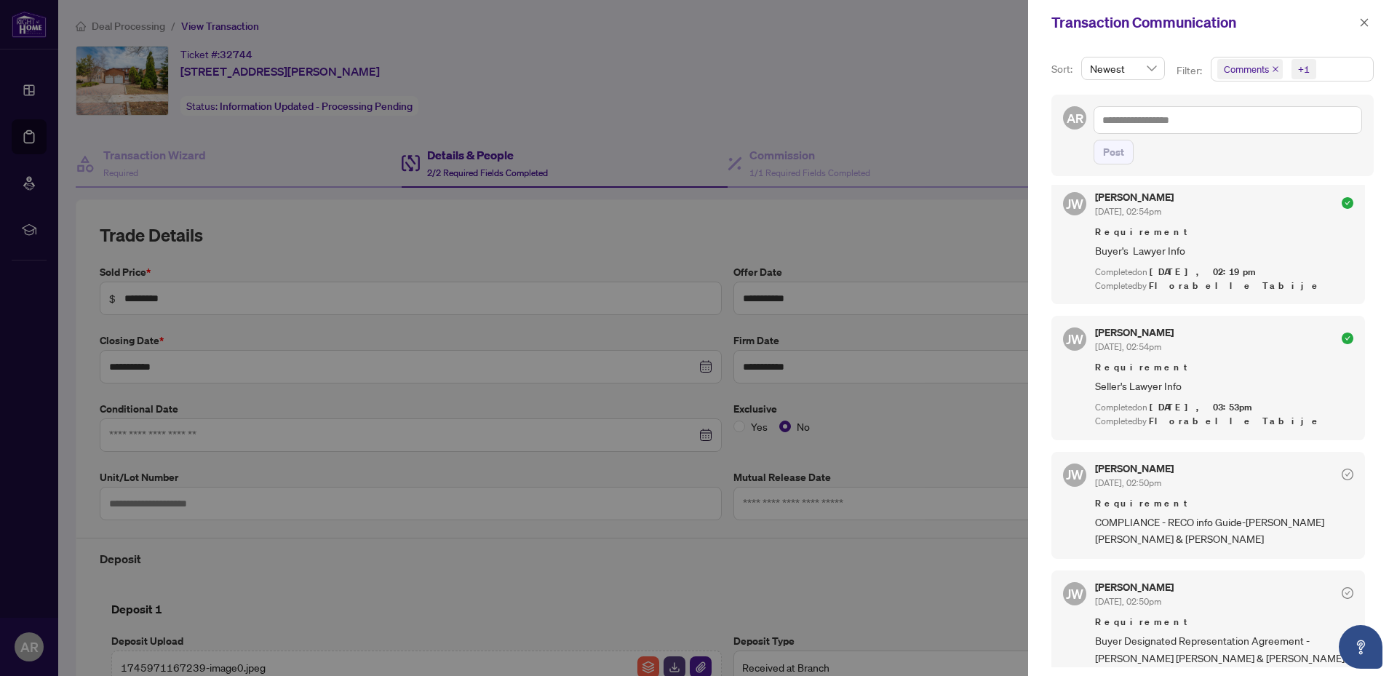
scroll to position [1386, 0]
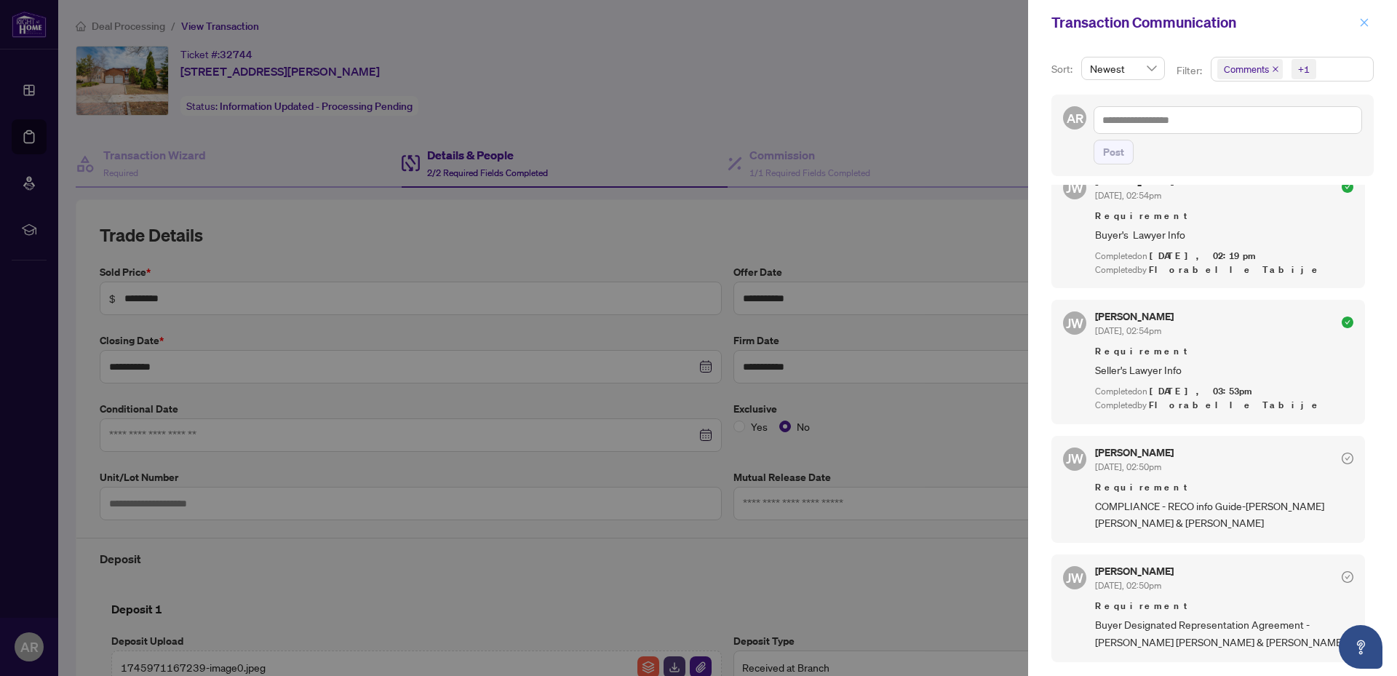
click at [1367, 24] on icon "close" at bounding box center [1364, 22] width 10 height 10
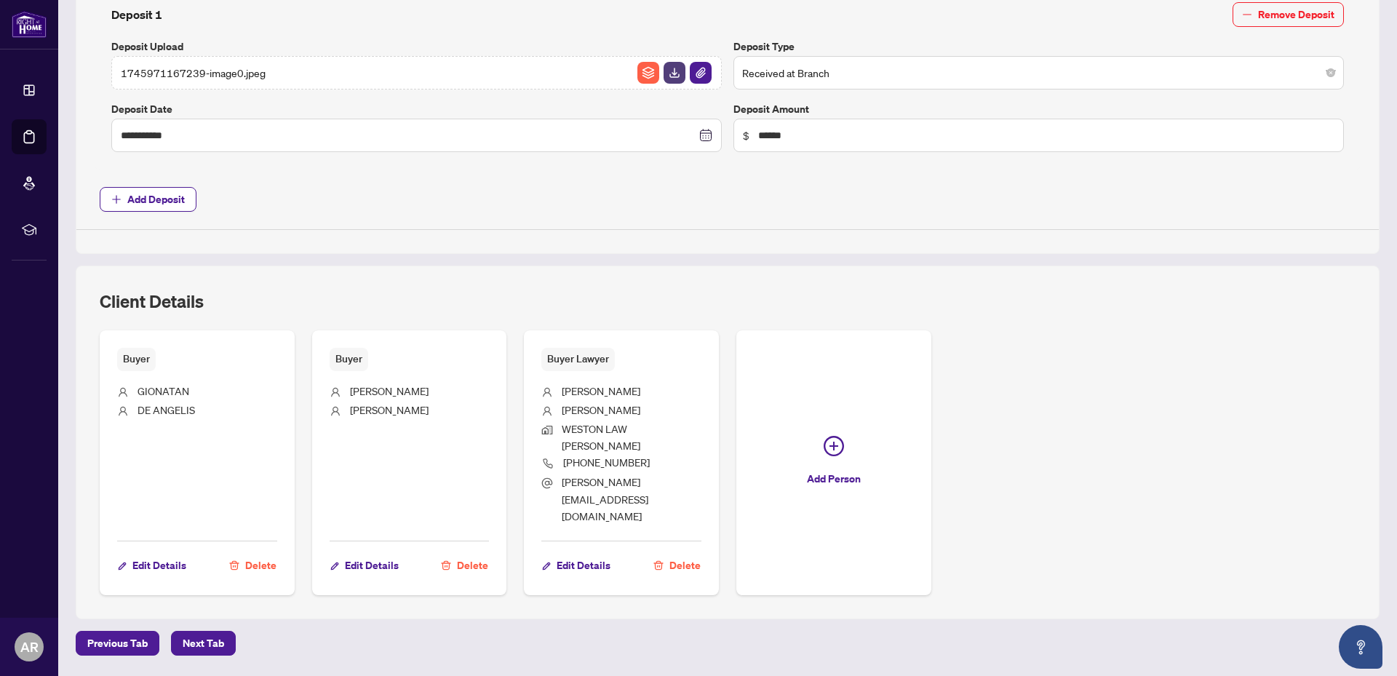
scroll to position [595, 0]
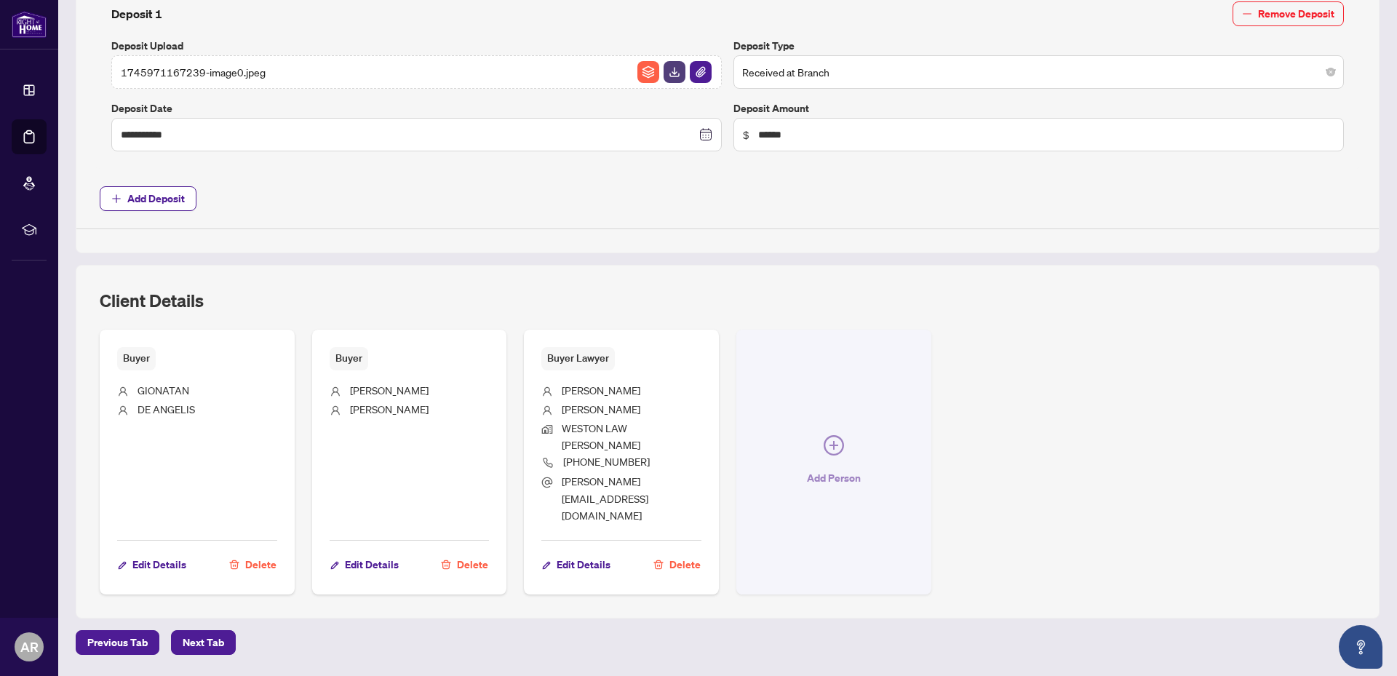
click at [823, 466] on span "Add Person" at bounding box center [834, 477] width 54 height 23
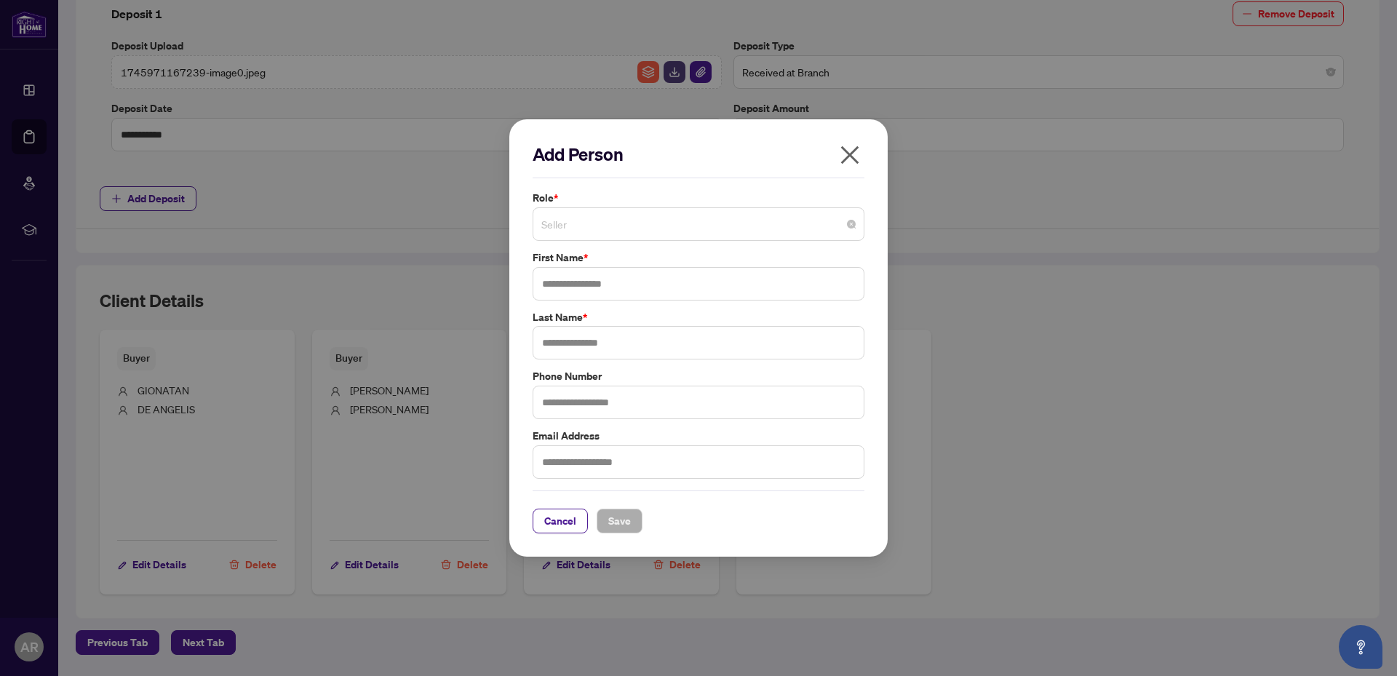
click at [796, 222] on span "Seller" at bounding box center [698, 224] width 314 height 28
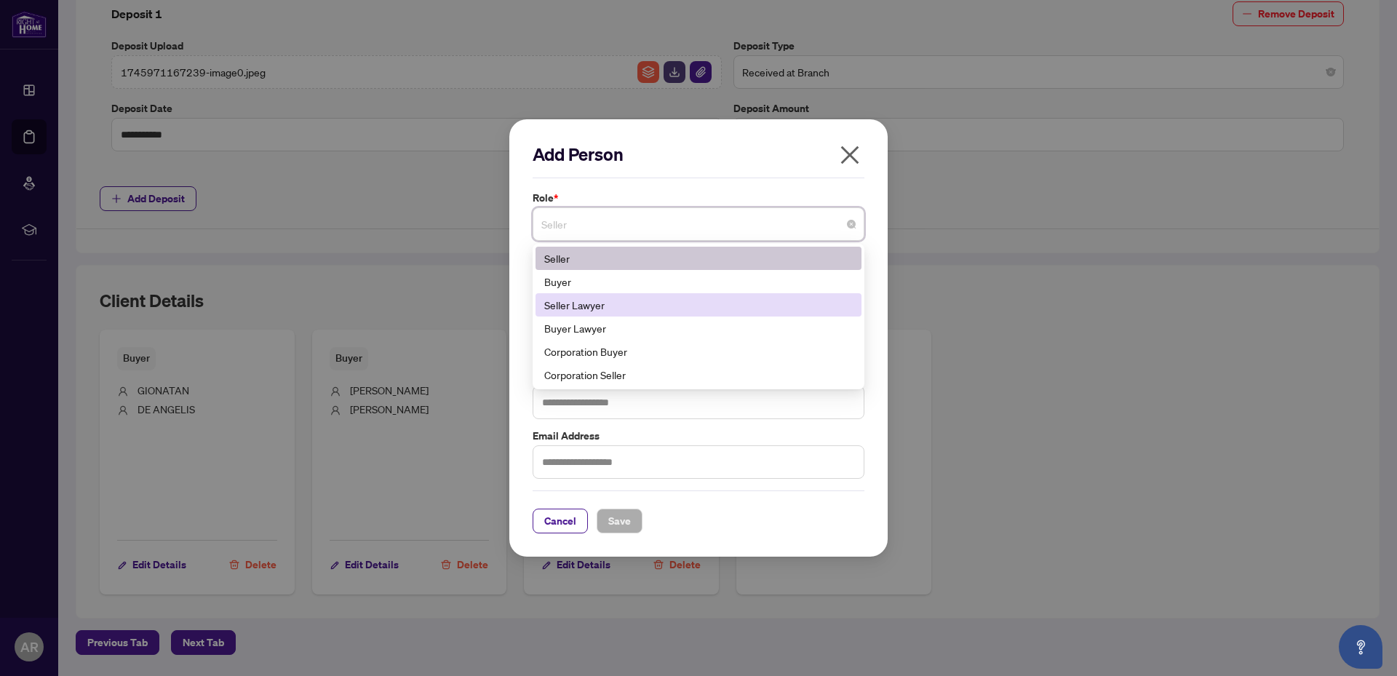
click at [708, 301] on div "Seller Lawyer" at bounding box center [698, 305] width 309 height 16
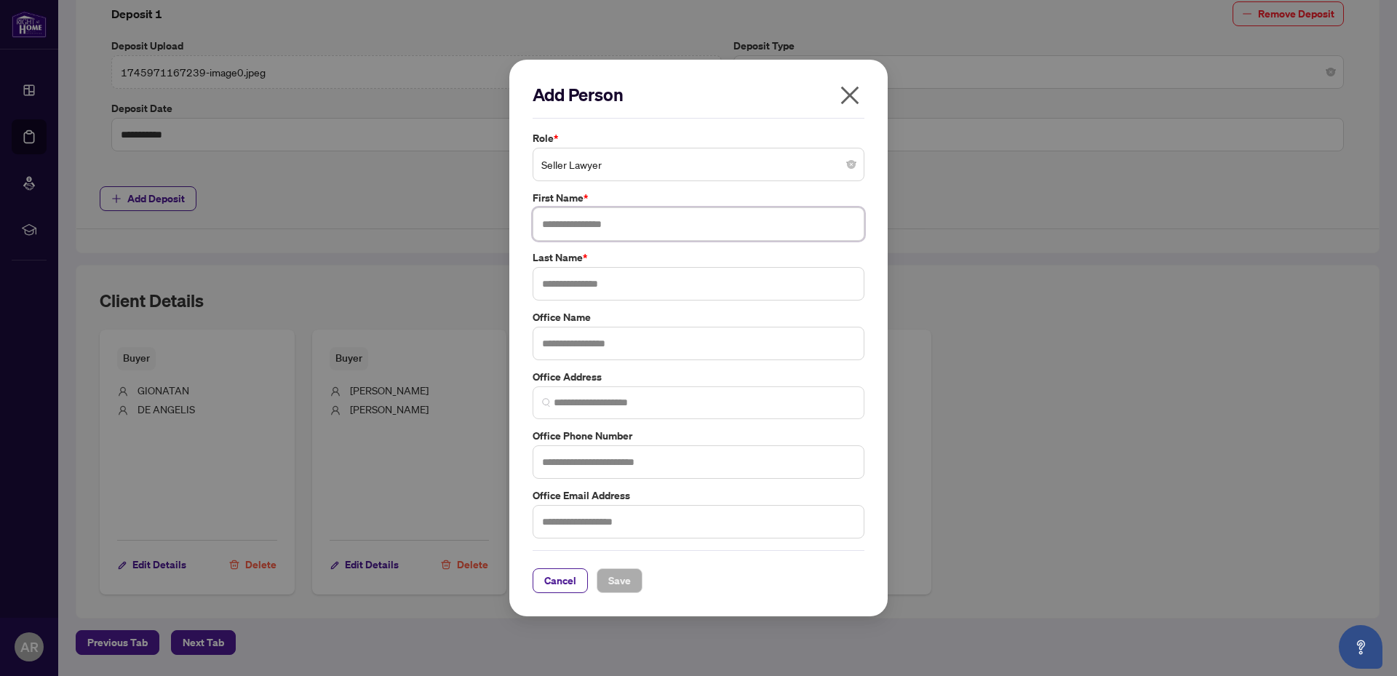
click at [644, 220] on input "text" at bounding box center [699, 223] width 332 height 33
type input "****"
click at [597, 285] on input "text" at bounding box center [699, 283] width 332 height 33
type input "*****"
click at [586, 346] on input "text" at bounding box center [699, 343] width 332 height 33
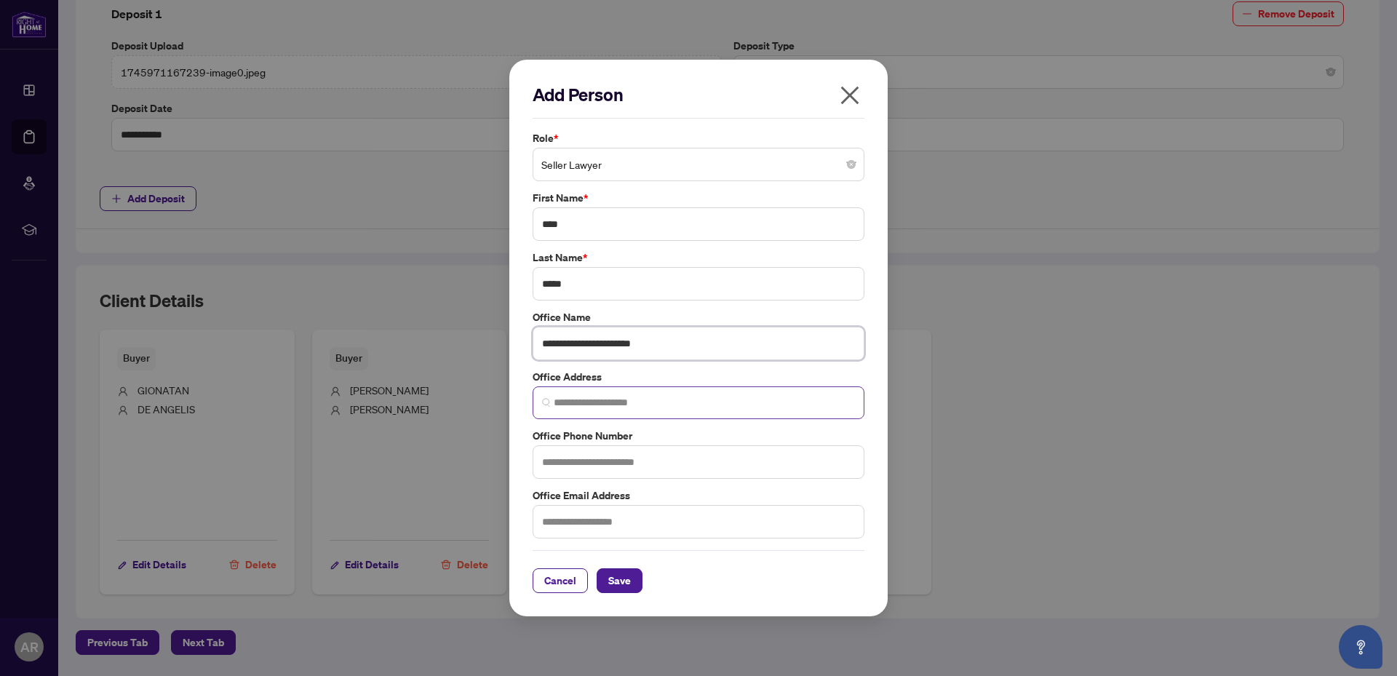
type input "**********"
click at [637, 405] on input "search" at bounding box center [704, 402] width 301 height 15
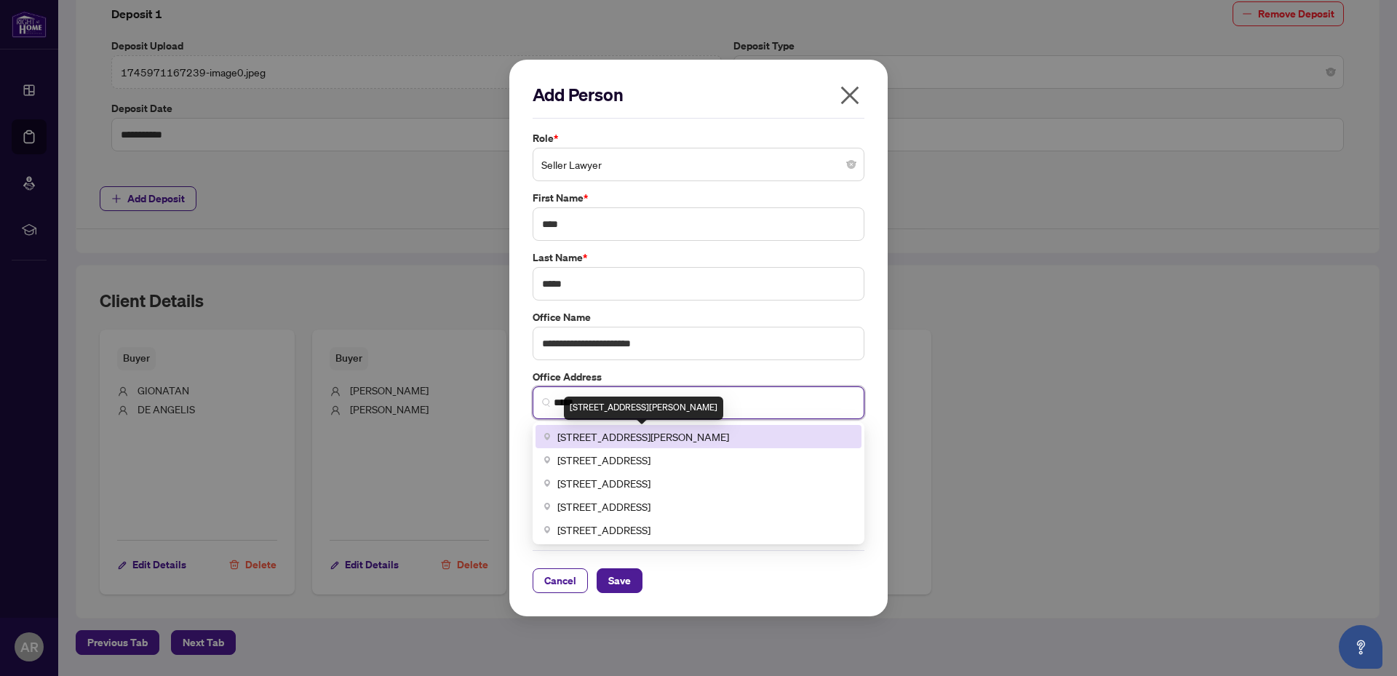
click at [628, 441] on span "[STREET_ADDRESS][PERSON_NAME]" at bounding box center [643, 437] width 172 height 16
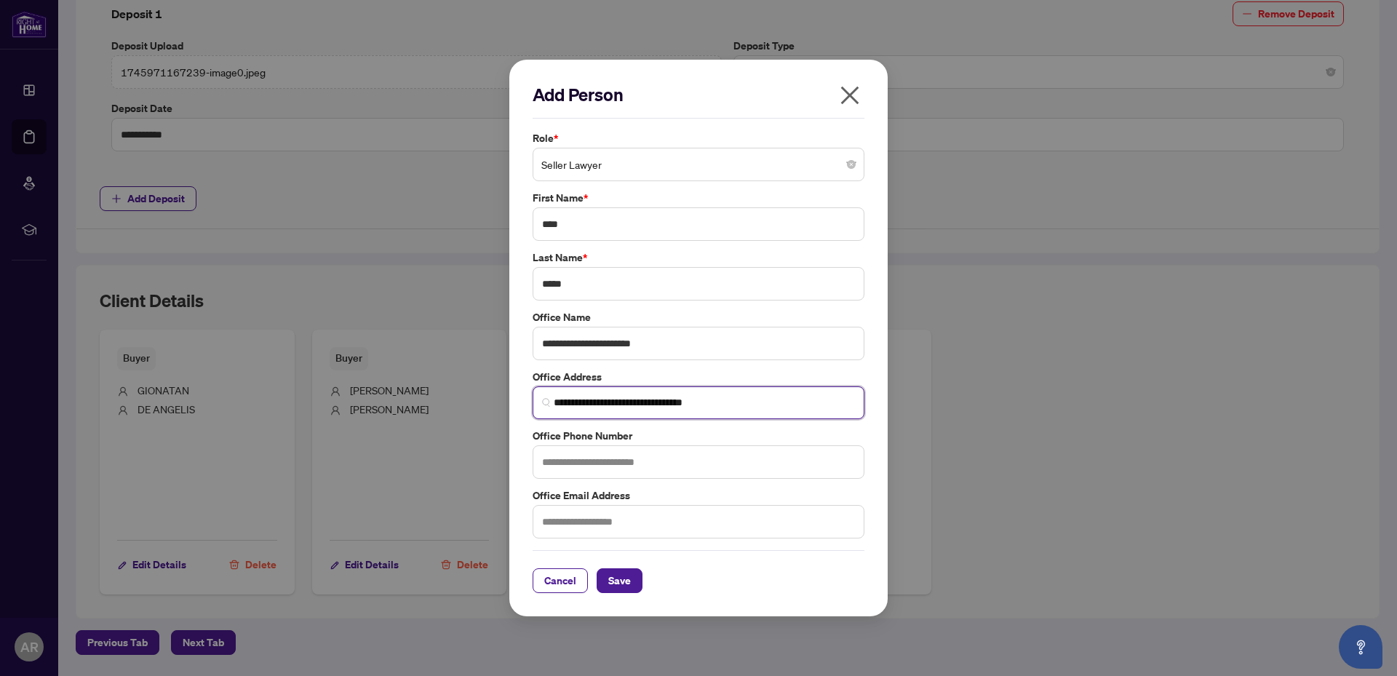
type input "**********"
click at [599, 461] on input "text" at bounding box center [699, 461] width 332 height 33
type input "**********"
click at [664, 524] on input "text" at bounding box center [699, 521] width 332 height 33
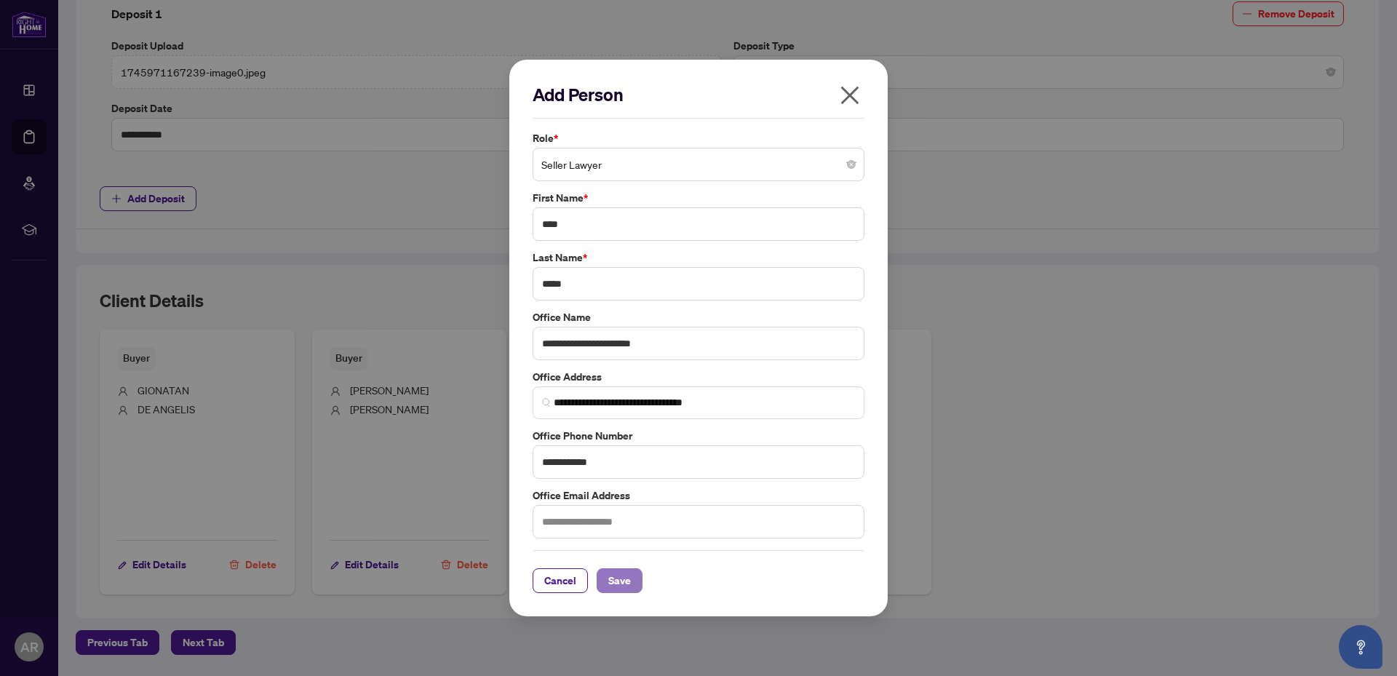
click at [626, 579] on span "Save" at bounding box center [619, 580] width 23 height 23
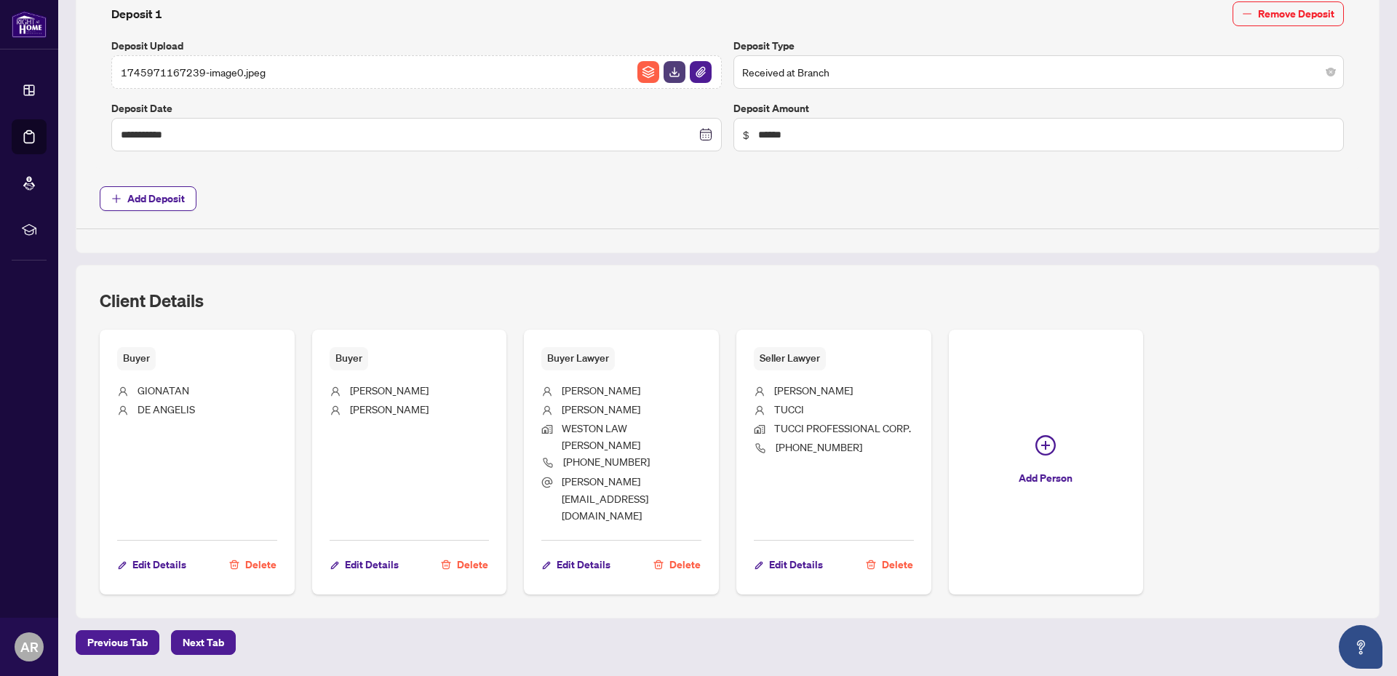
scroll to position [0, 0]
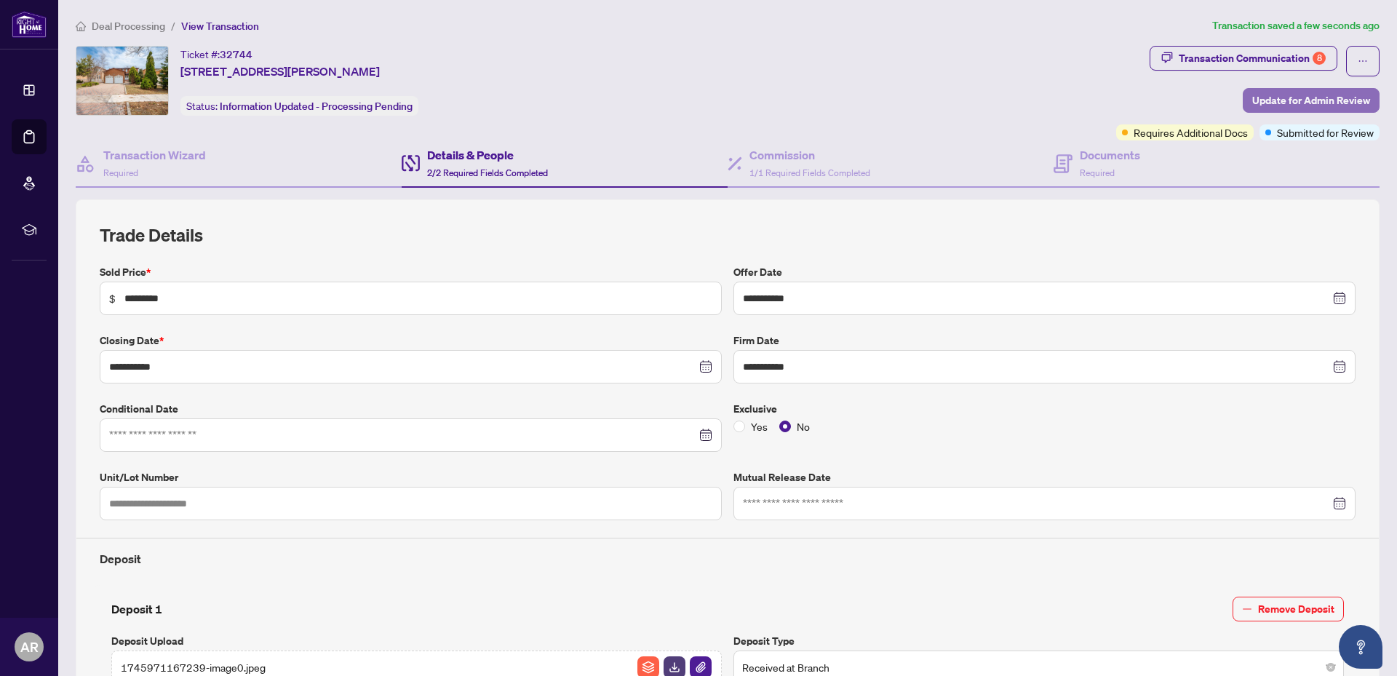
click at [1260, 101] on span "Update for Admin Review" at bounding box center [1311, 100] width 118 height 23
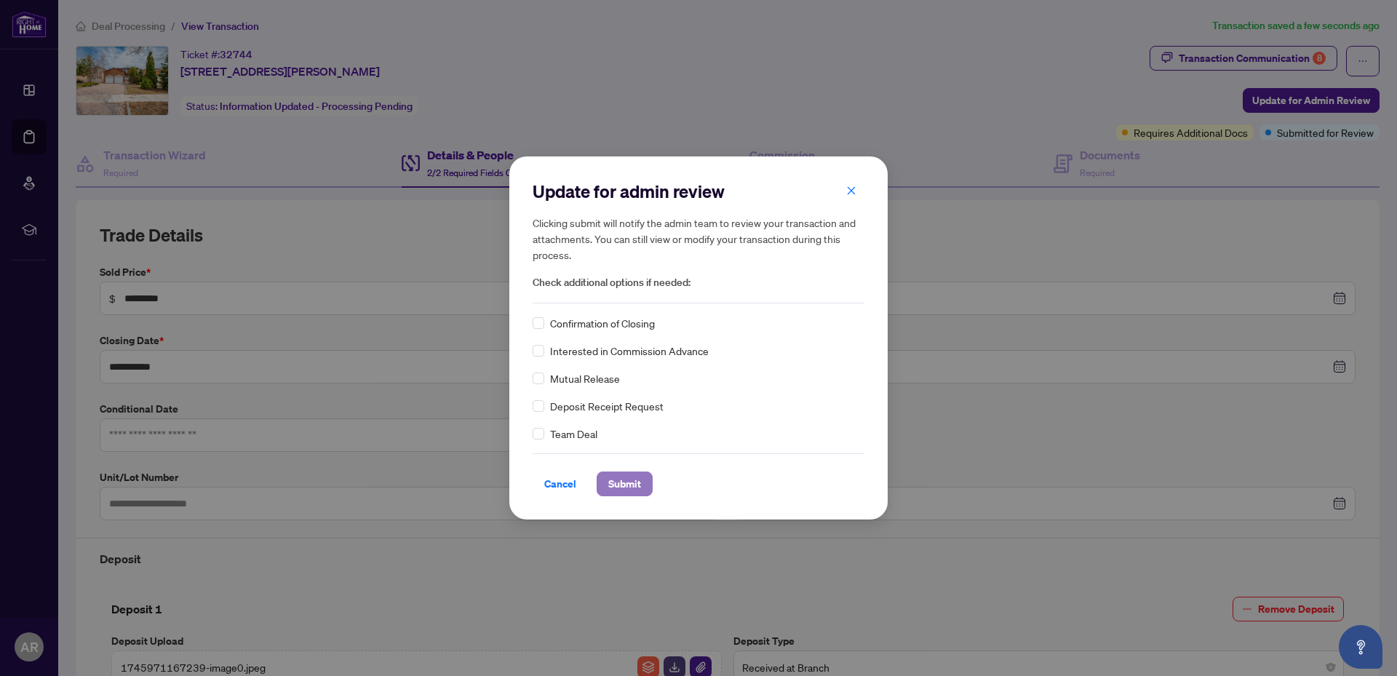
click at [631, 482] on span "Submit" at bounding box center [624, 483] width 33 height 23
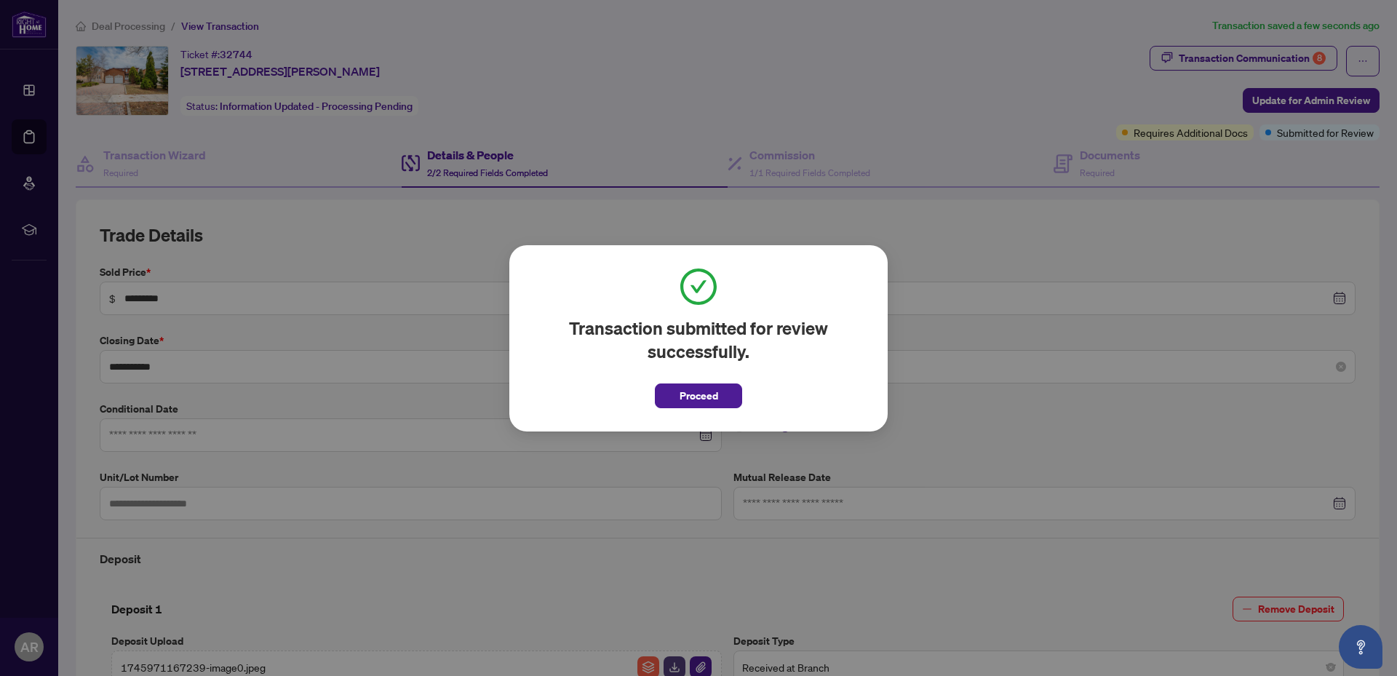
drag, startPoint x: 728, startPoint y: 394, endPoint x: 1090, endPoint y: 382, distance: 361.9
click at [731, 394] on button "Proceed" at bounding box center [698, 396] width 87 height 25
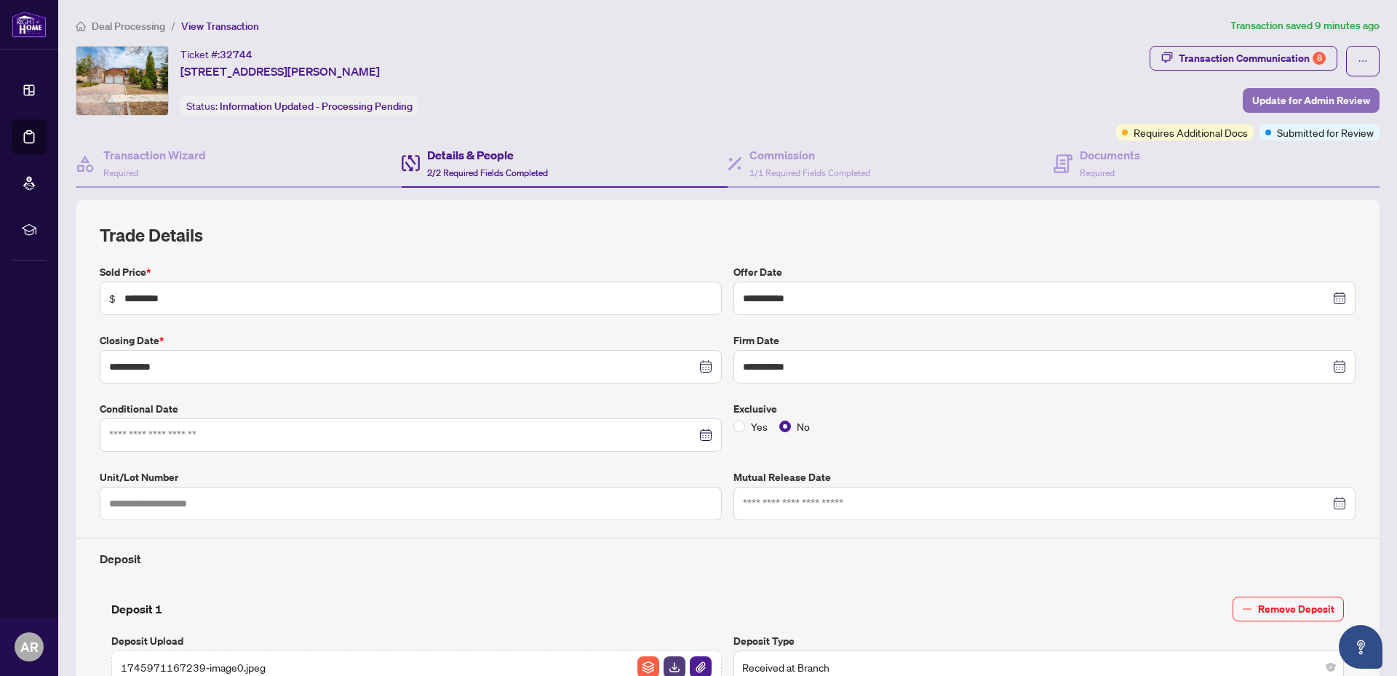
drag, startPoint x: 1294, startPoint y: 96, endPoint x: 1283, endPoint y: 8, distance: 88.7
click at [1294, 91] on span "Update for Admin Review" at bounding box center [1311, 100] width 118 height 23
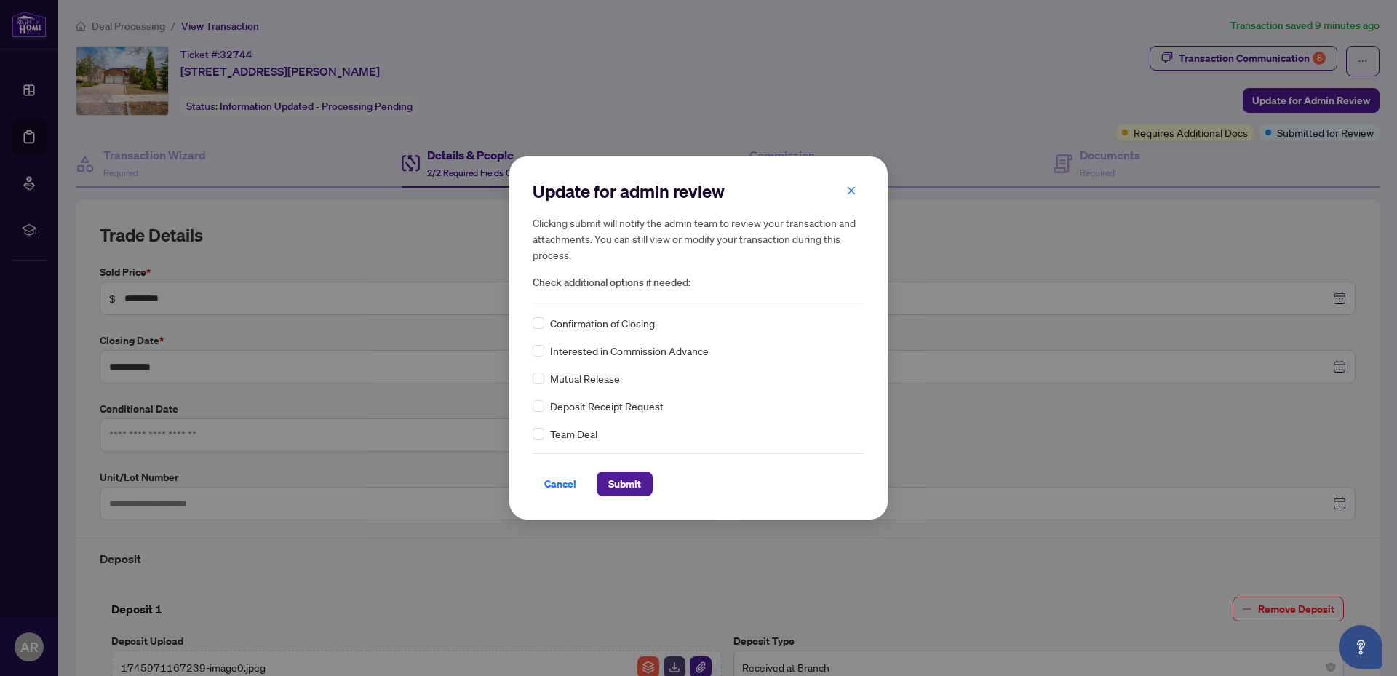
drag, startPoint x: 634, startPoint y: 488, endPoint x: 646, endPoint y: 468, distance: 22.8
click at [633, 486] on span "Submit" at bounding box center [624, 483] width 33 height 23
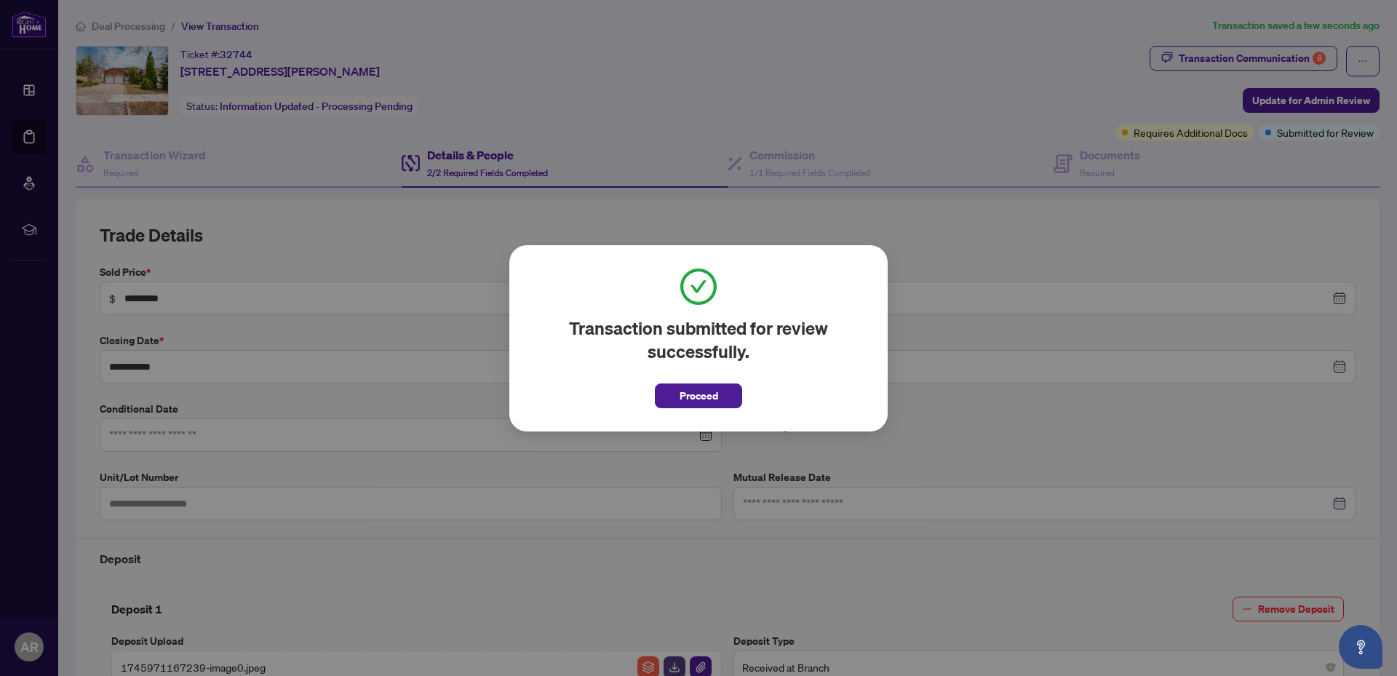
click at [700, 387] on span "Proceed" at bounding box center [699, 395] width 39 height 23
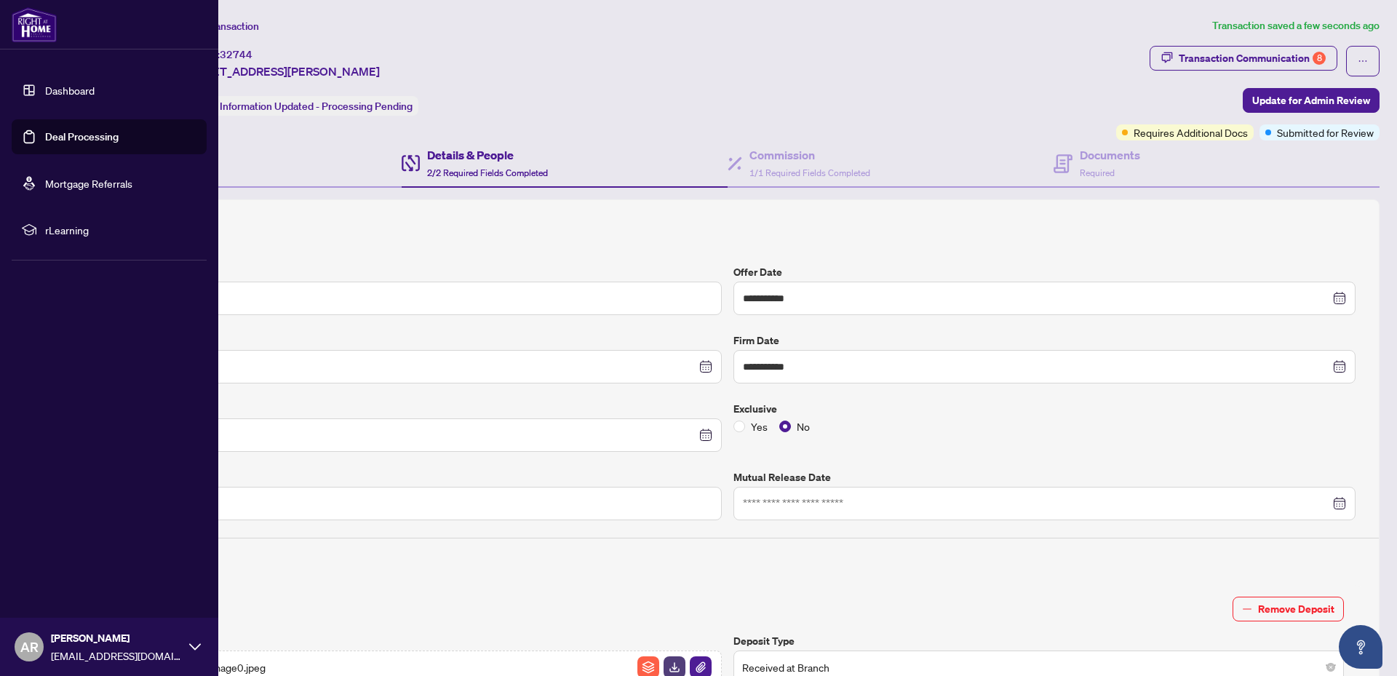
click at [52, 92] on link "Dashboard" at bounding box center [69, 90] width 49 height 13
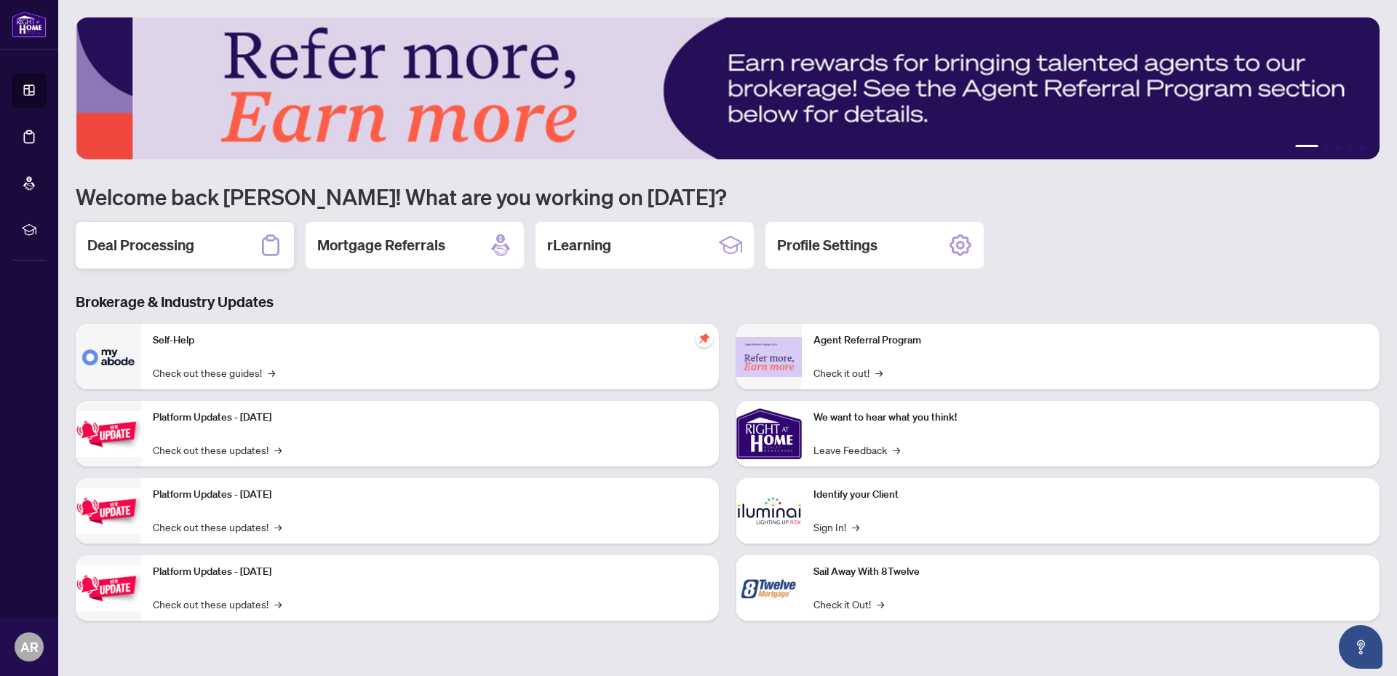
click at [145, 252] on h2 "Deal Processing" at bounding box center [140, 245] width 107 height 20
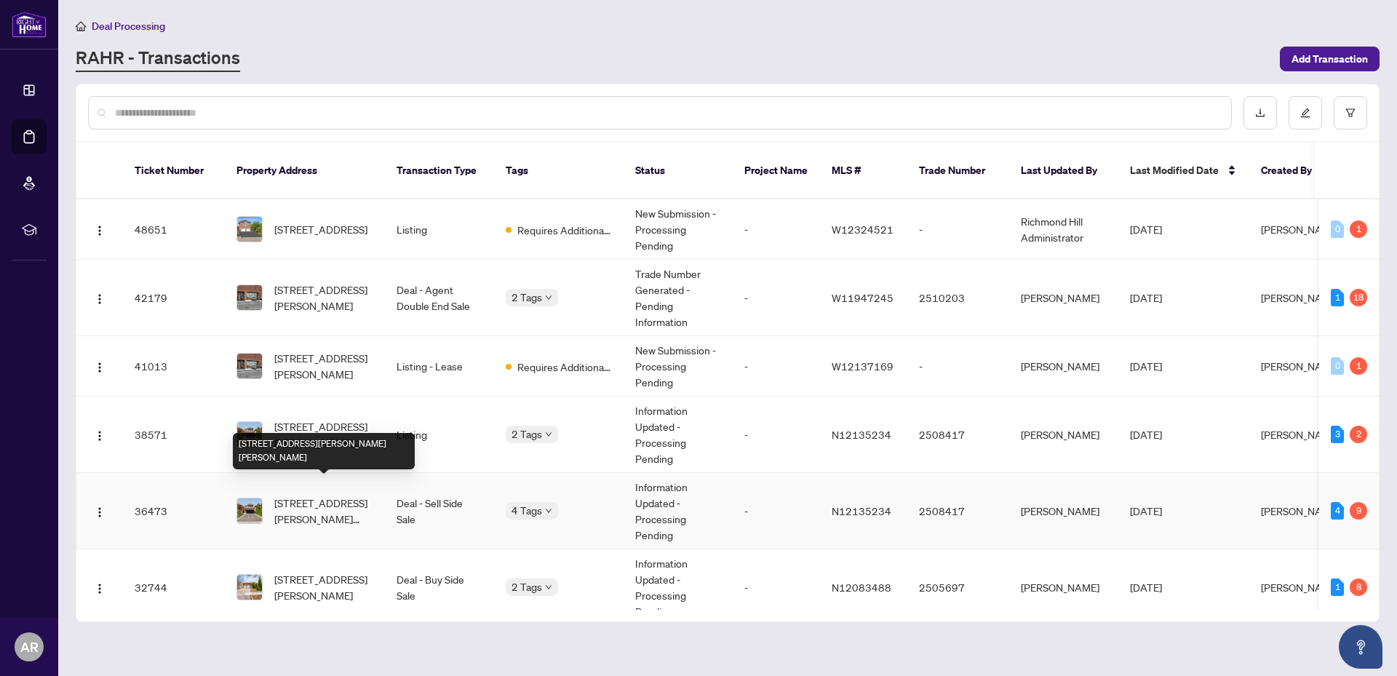
click at [314, 495] on span "[STREET_ADDRESS][PERSON_NAME][PERSON_NAME]" at bounding box center [323, 511] width 99 height 32
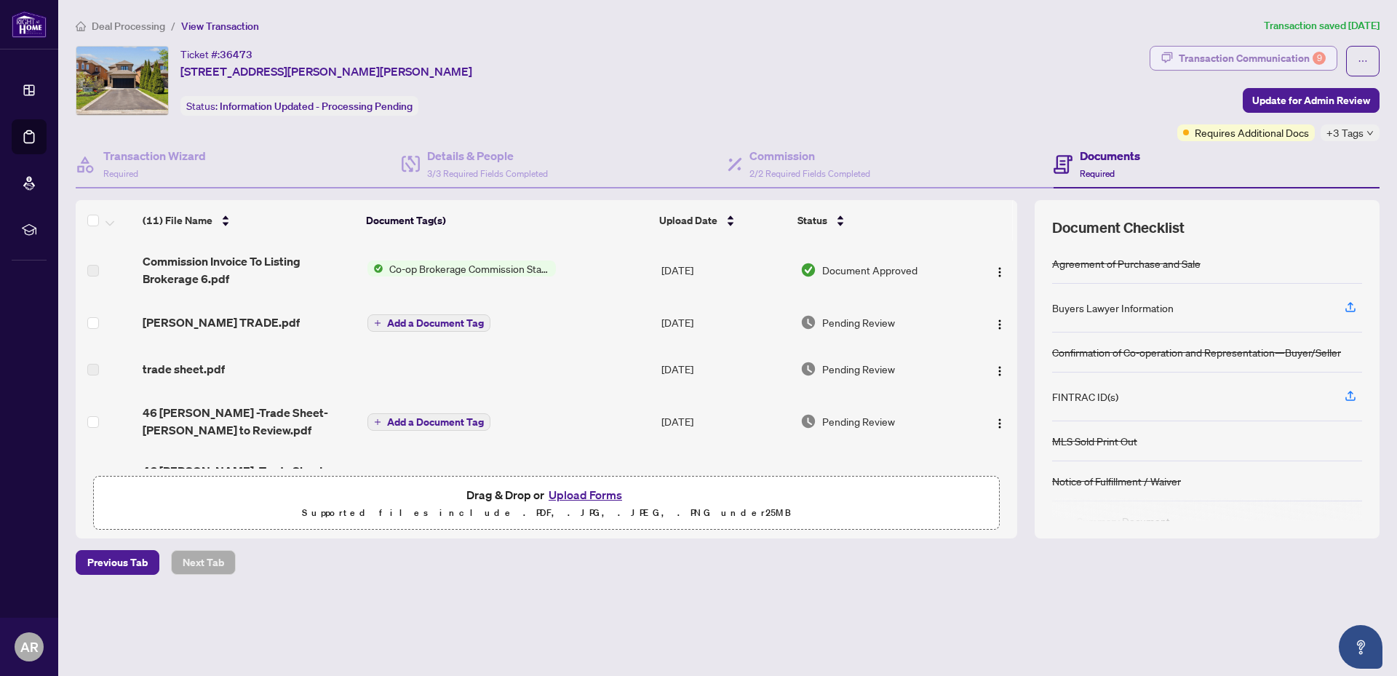
click at [1247, 53] on div "Transaction Communication 9" at bounding box center [1252, 58] width 147 height 23
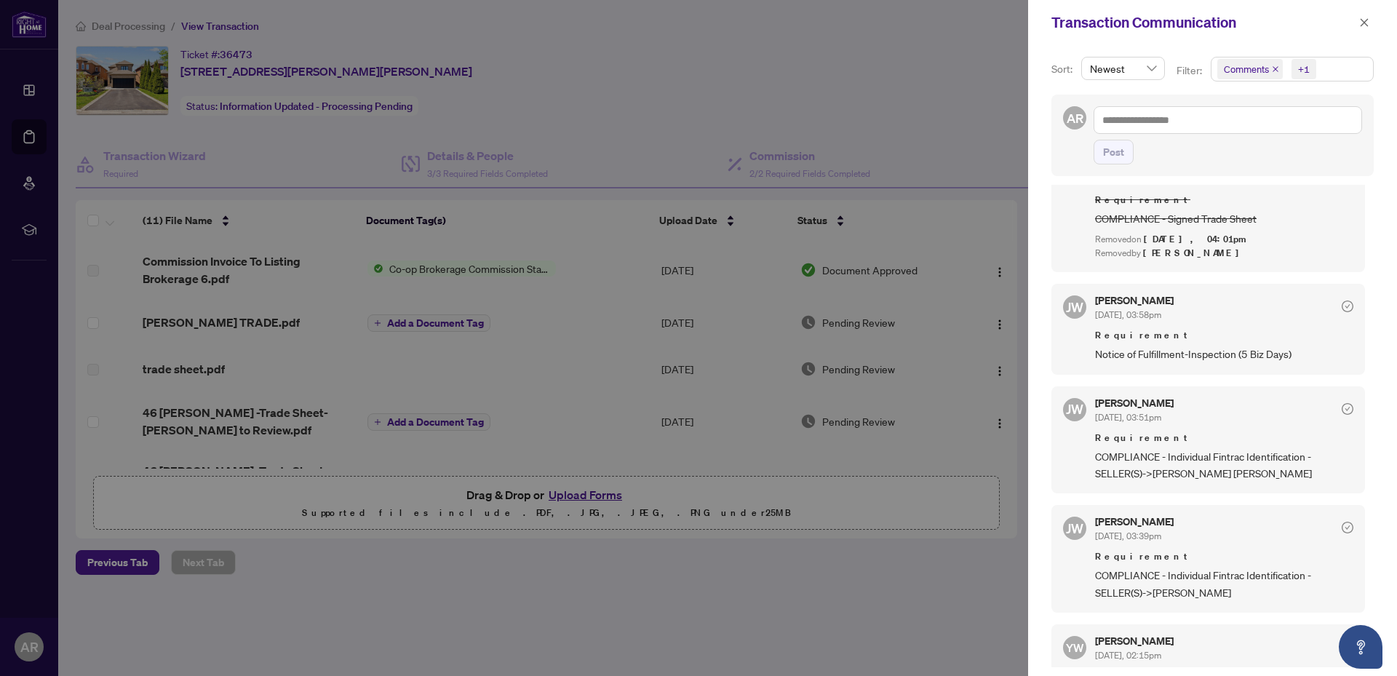
scroll to position [1843, 0]
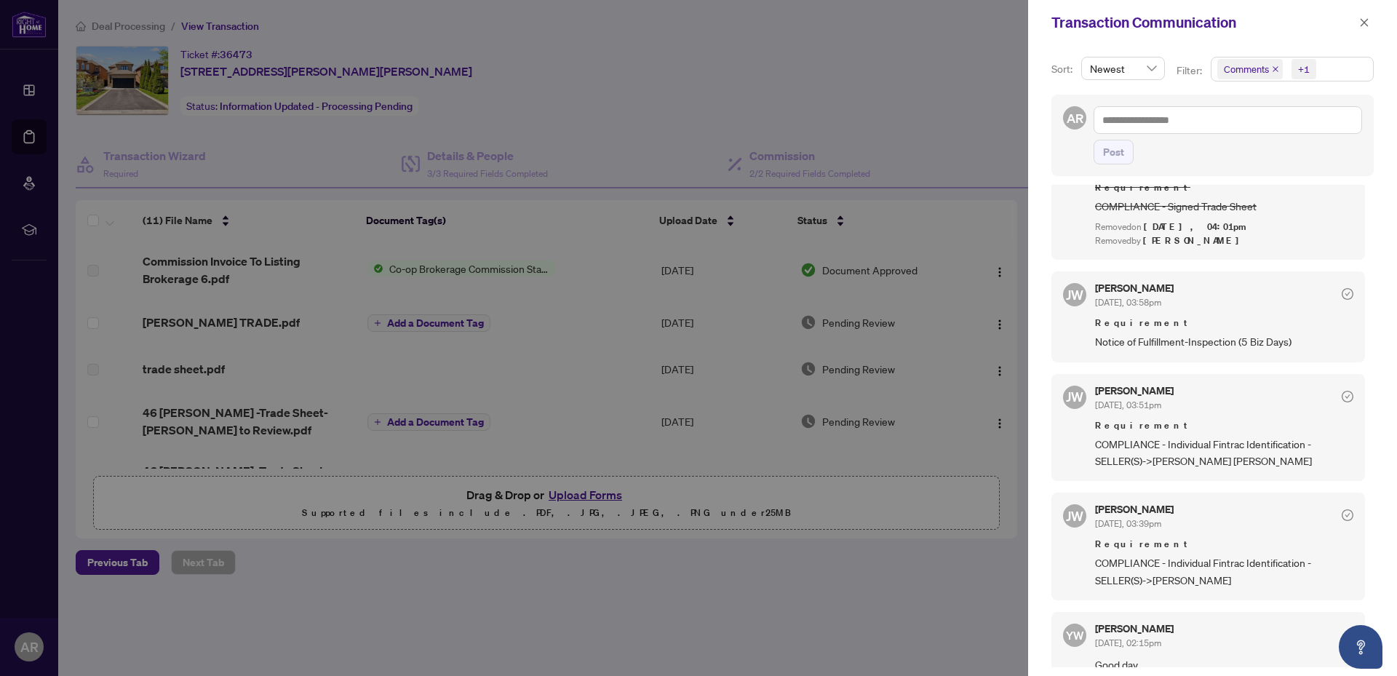
click at [953, 79] on div at bounding box center [698, 338] width 1397 height 676
click at [1365, 23] on icon "close" at bounding box center [1365, 22] width 8 height 8
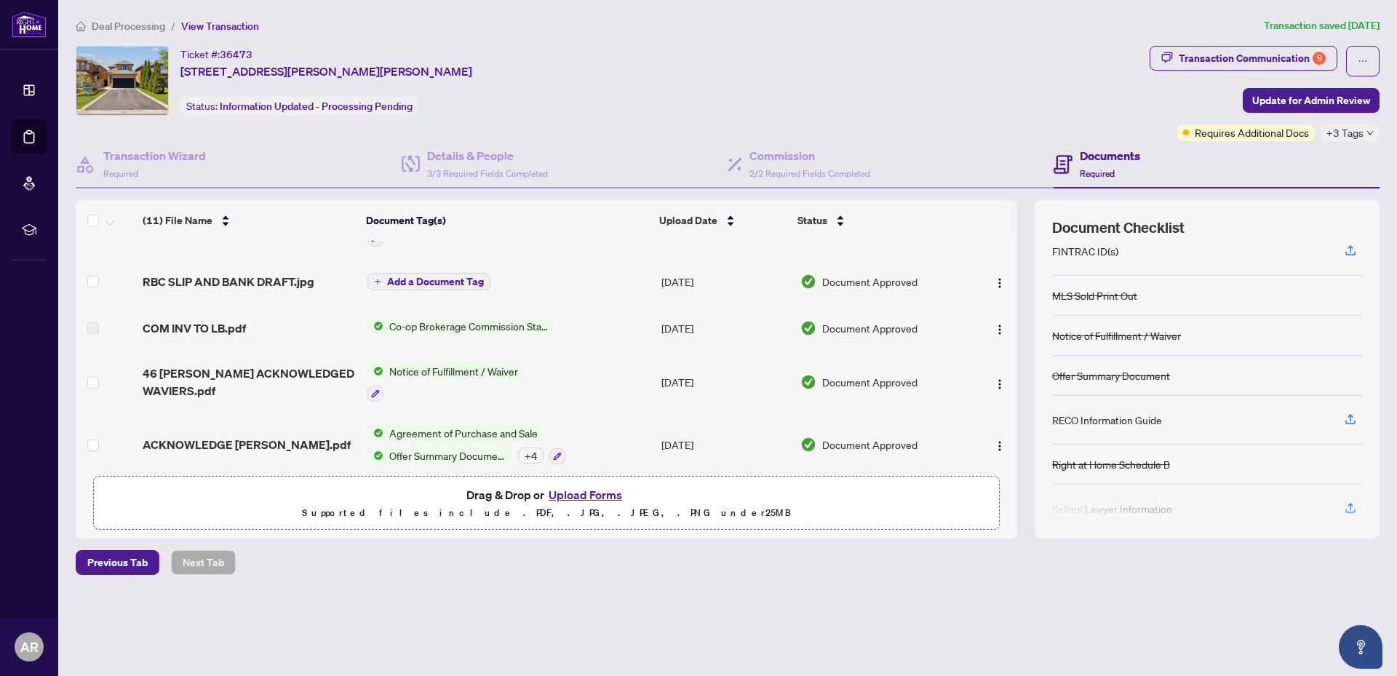
scroll to position [386, 0]
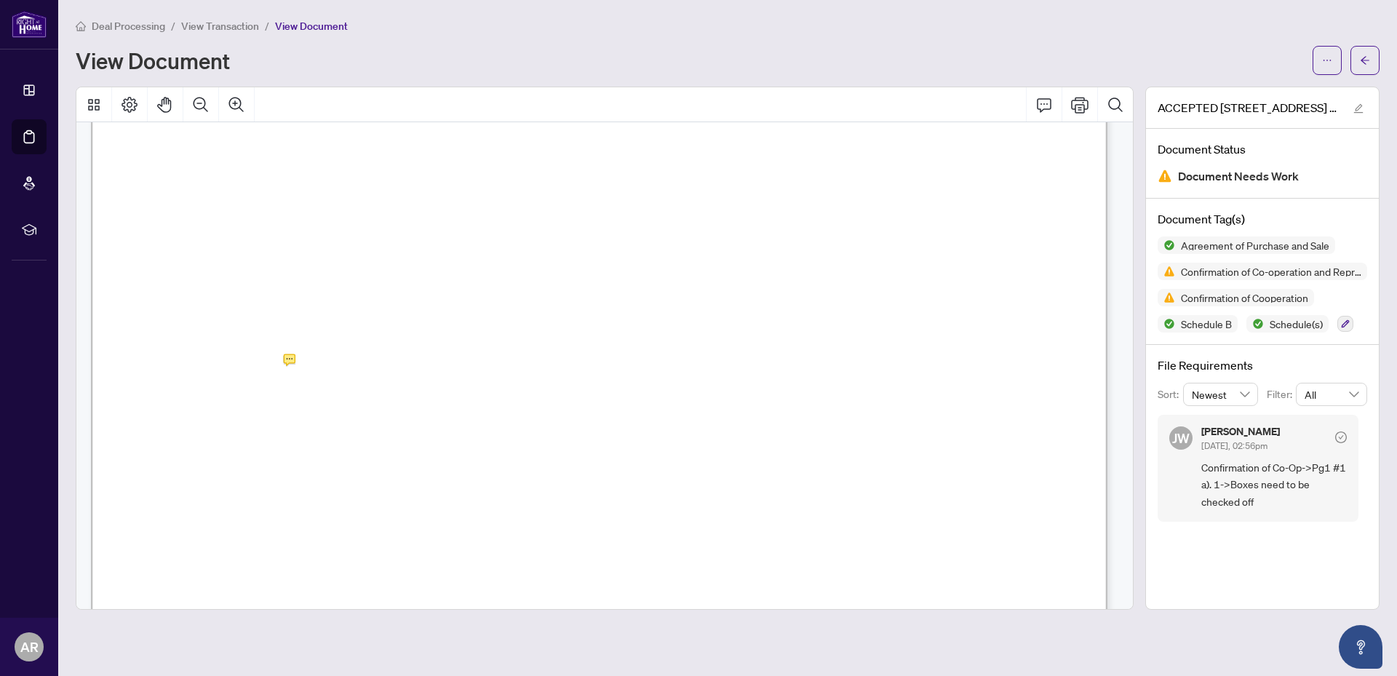
scroll to position [12214, 0]
